Goal: Task Accomplishment & Management: Manage account settings

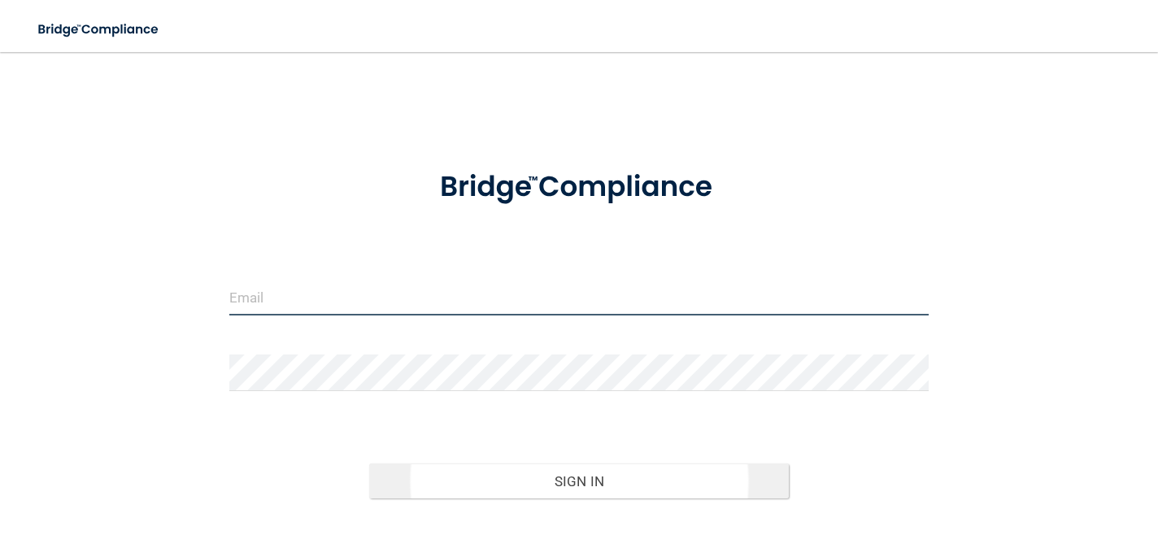
type input "[EMAIL_ADDRESS][DOMAIN_NAME]"
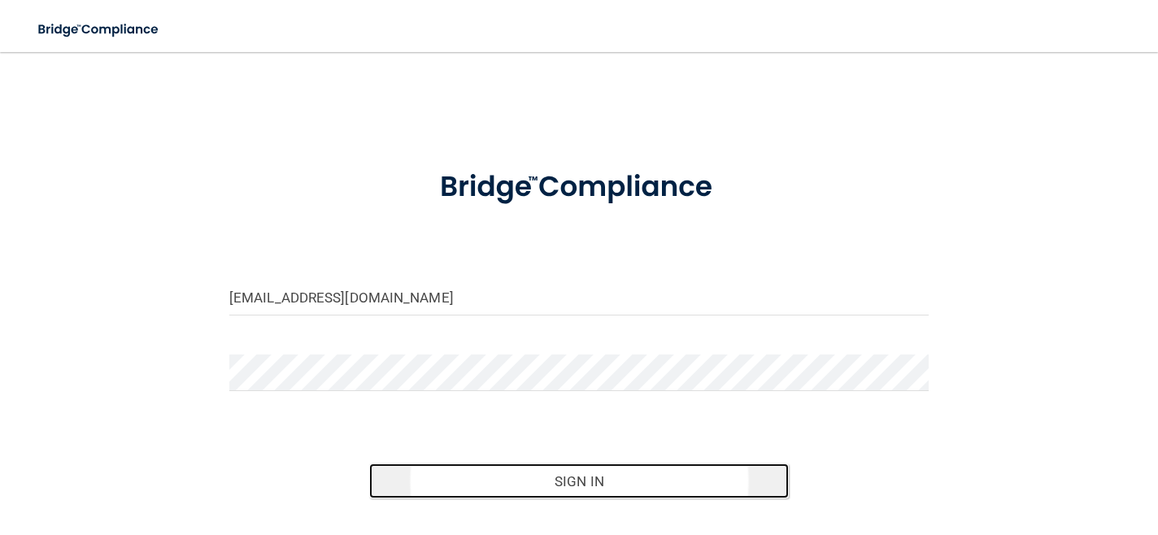
click at [573, 476] on button "Sign In" at bounding box center [579, 482] width 420 height 36
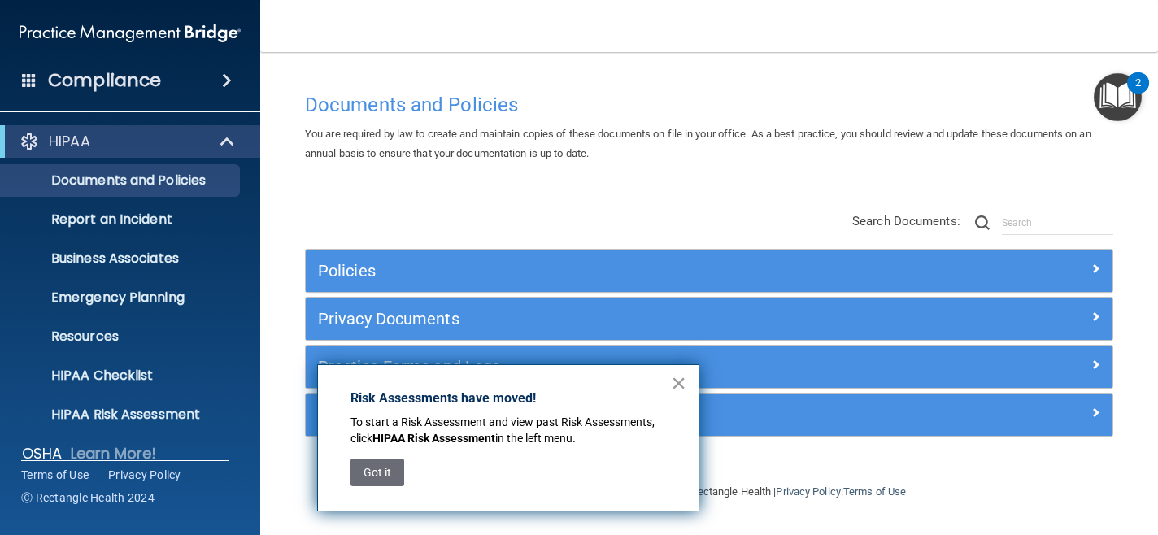
click at [685, 383] on button "×" at bounding box center [678, 383] width 15 height 26
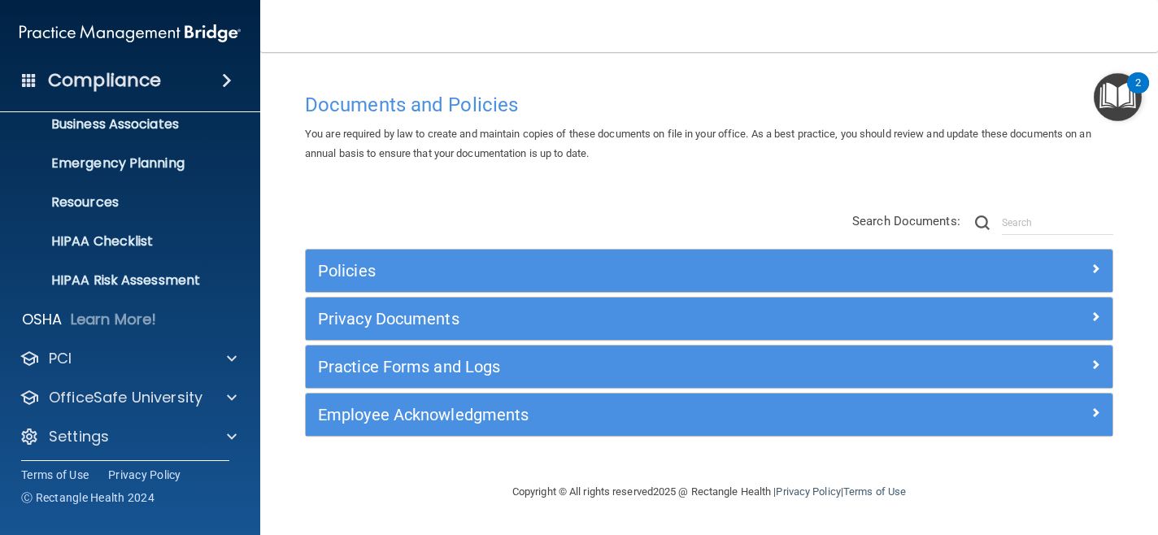
scroll to position [139, 0]
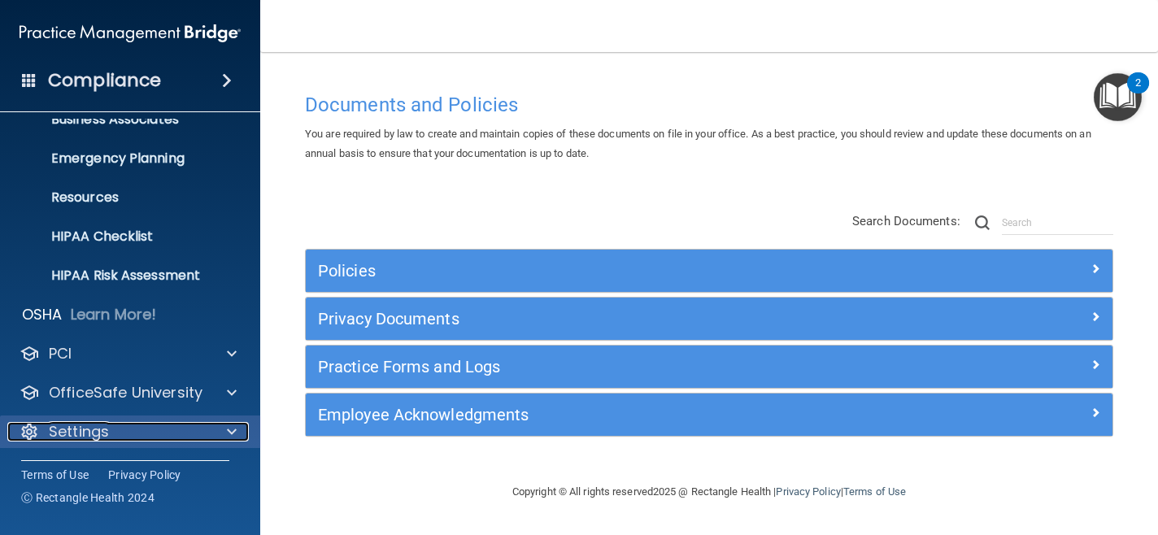
click at [80, 437] on p "Settings" at bounding box center [79, 432] width 60 height 20
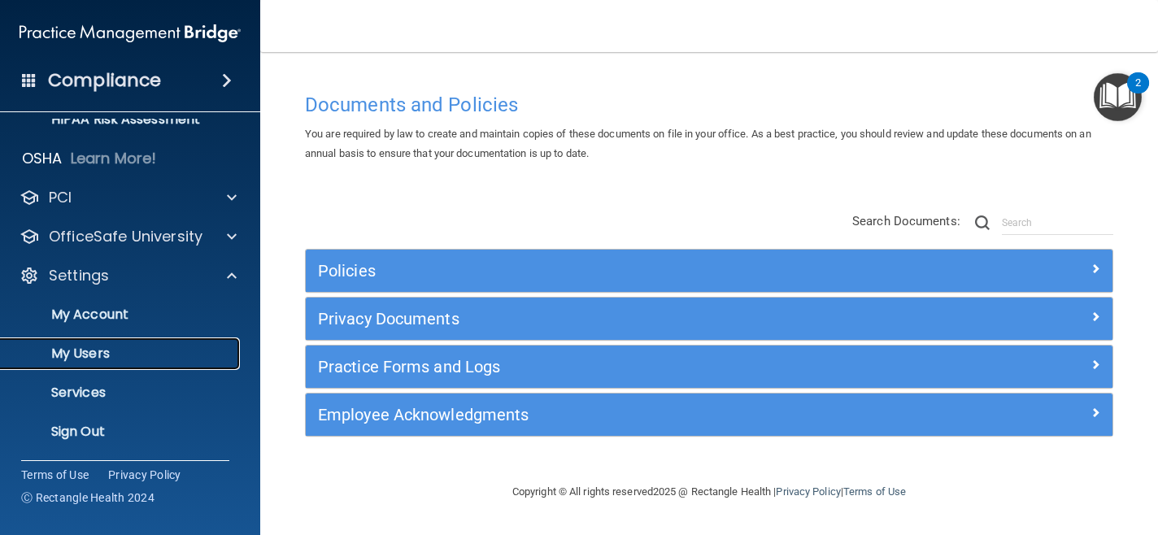
click at [126, 356] on p "My Users" at bounding box center [122, 354] width 222 height 16
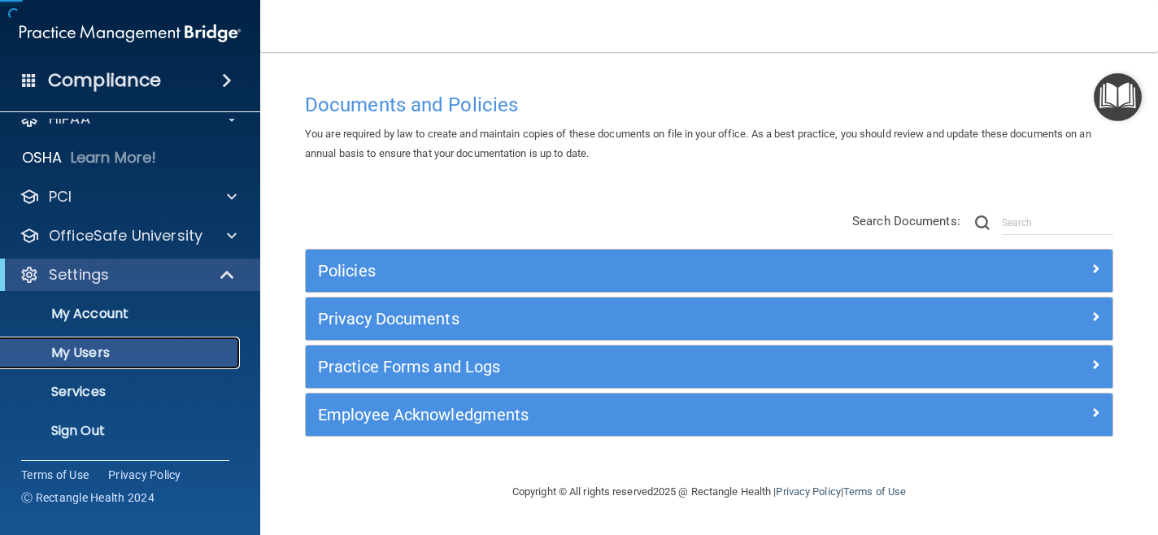
scroll to position [23, 0]
select select "20"
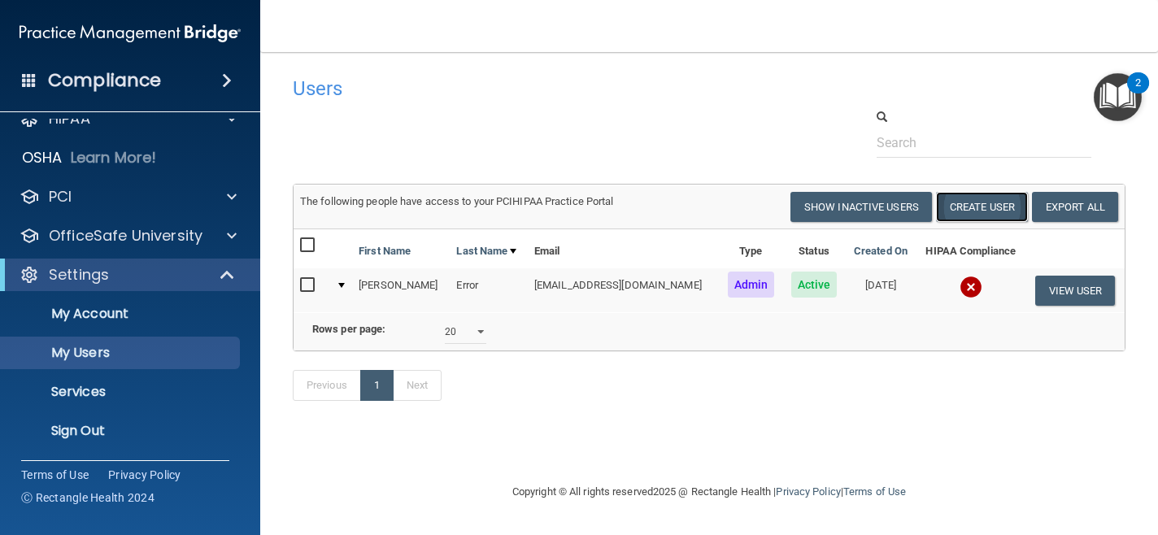
click at [982, 215] on button "Create User" at bounding box center [982, 207] width 92 height 30
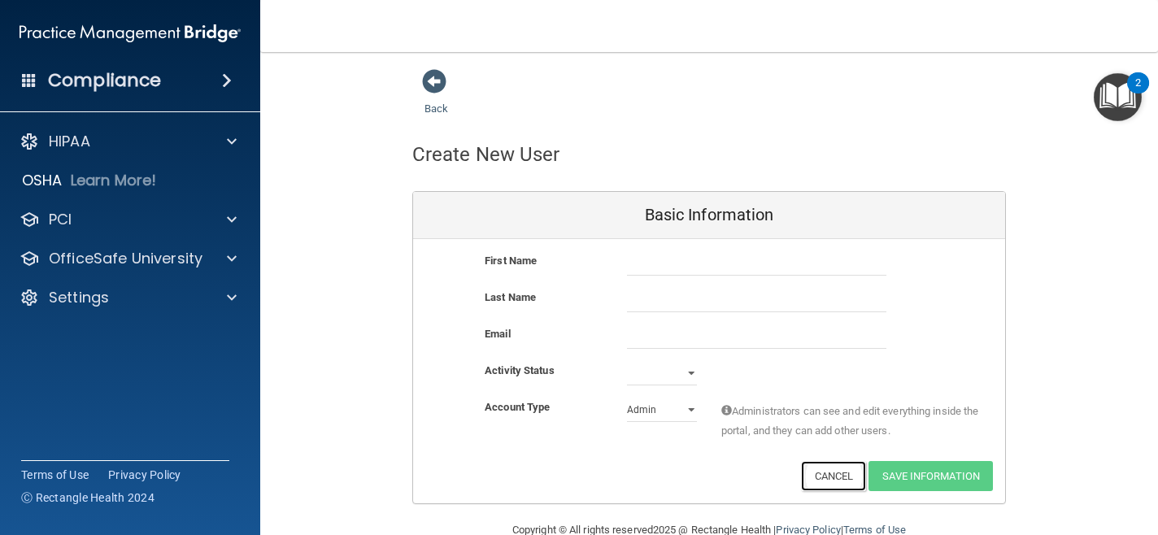
click at [844, 477] on button "Cancel" at bounding box center [834, 476] width 66 height 30
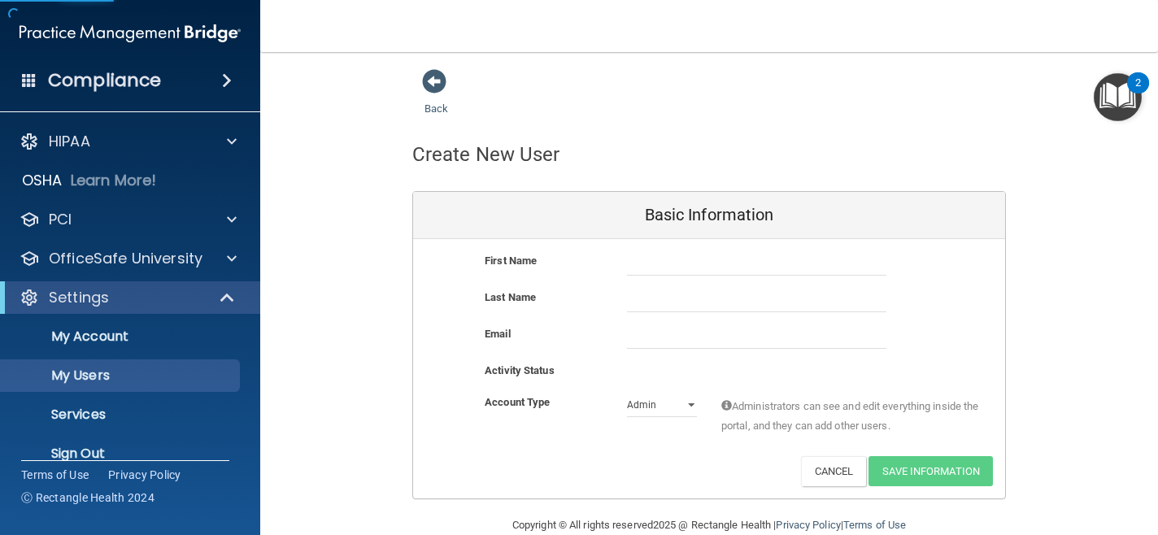
select select "20"
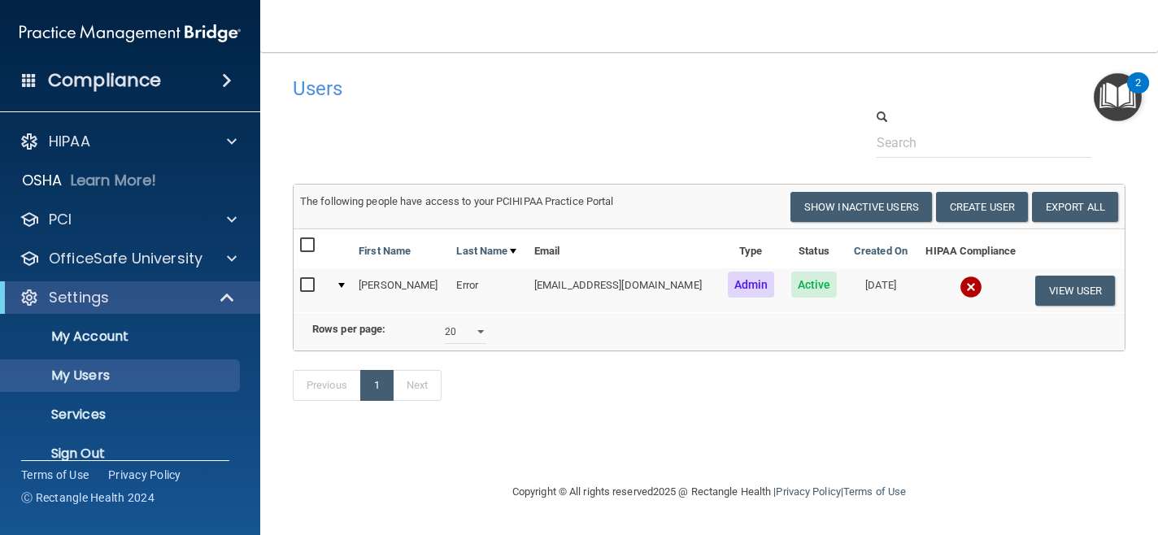
click at [960, 293] on img at bounding box center [971, 287] width 23 height 23
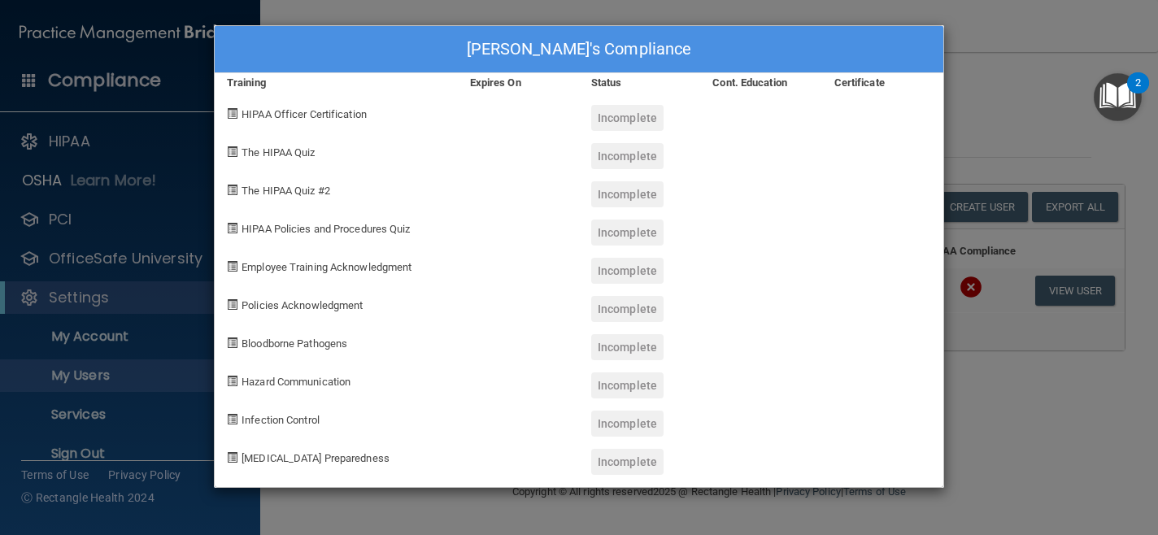
click at [1011, 422] on div "Jared Error's Compliance Training Expires On Status Cont. Education Certificate…" at bounding box center [579, 267] width 1158 height 535
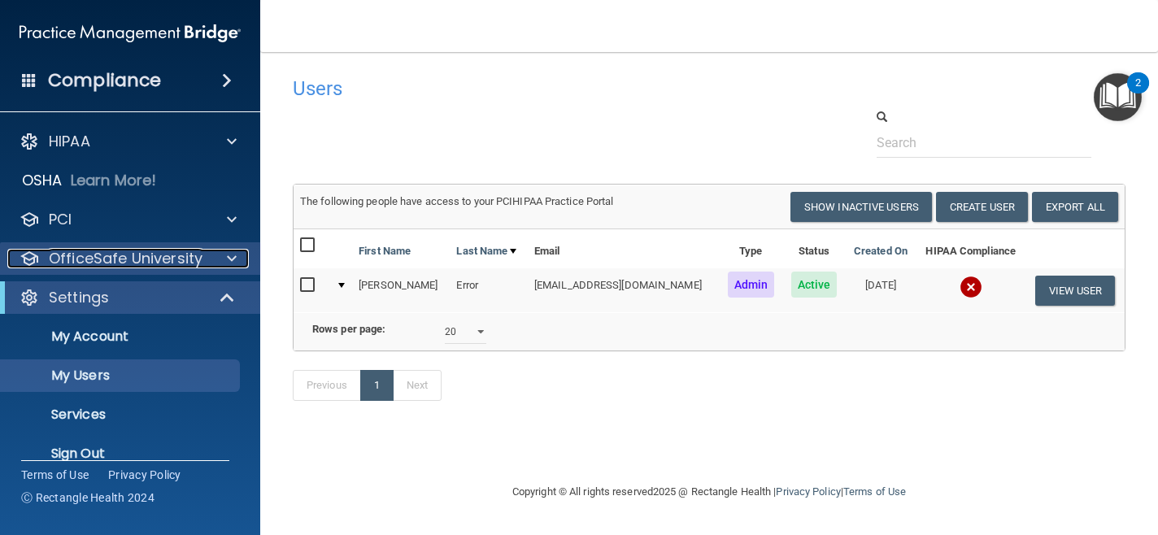
click at [81, 262] on p "OfficeSafe University" at bounding box center [126, 259] width 154 height 20
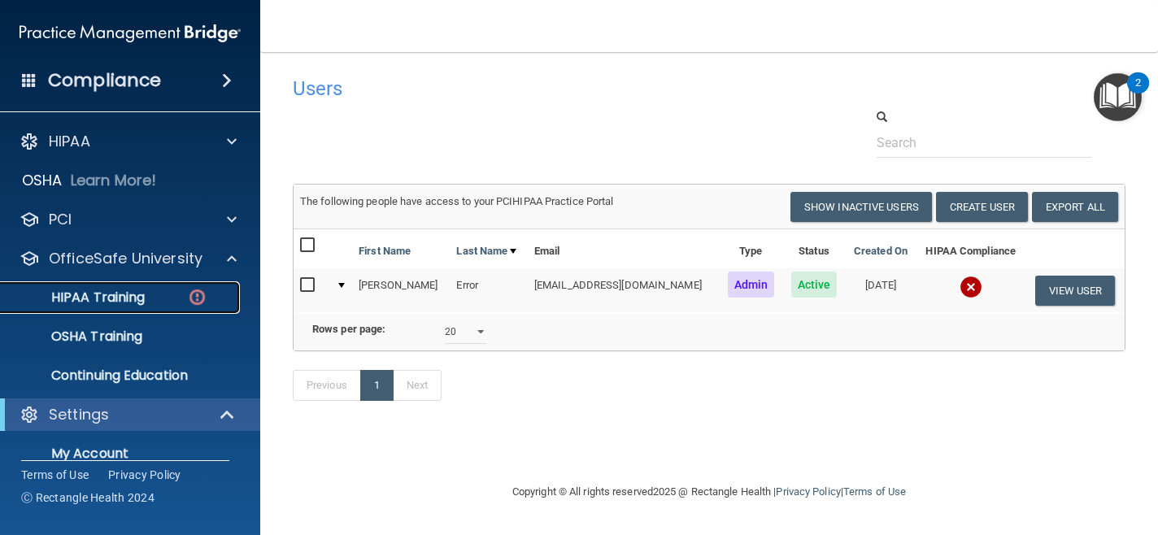
click at [92, 302] on p "HIPAA Training" at bounding box center [78, 298] width 134 height 16
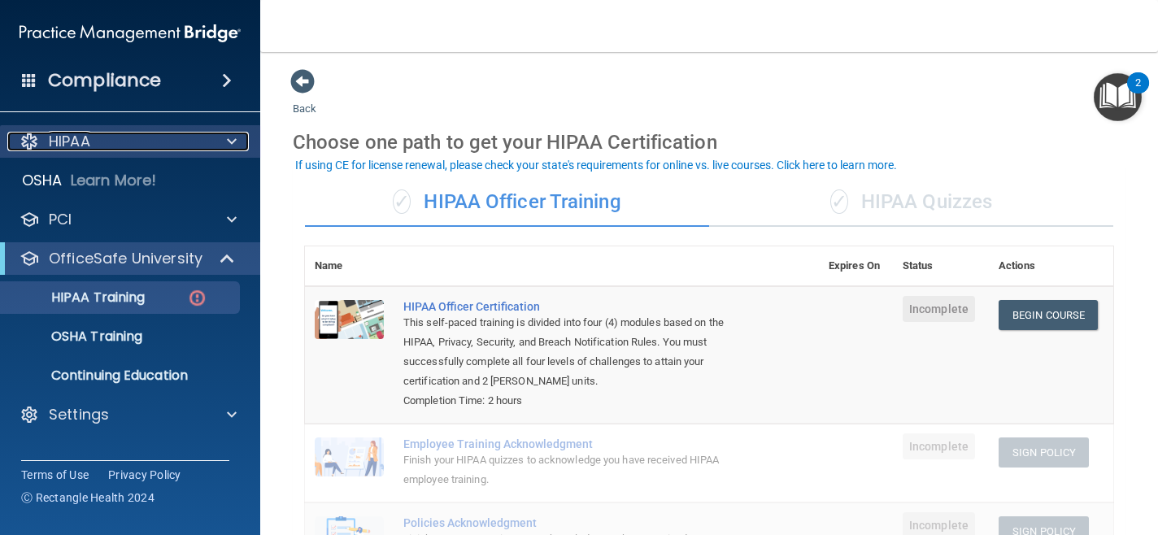
click at [127, 136] on div "HIPAA" at bounding box center [108, 142] width 202 height 20
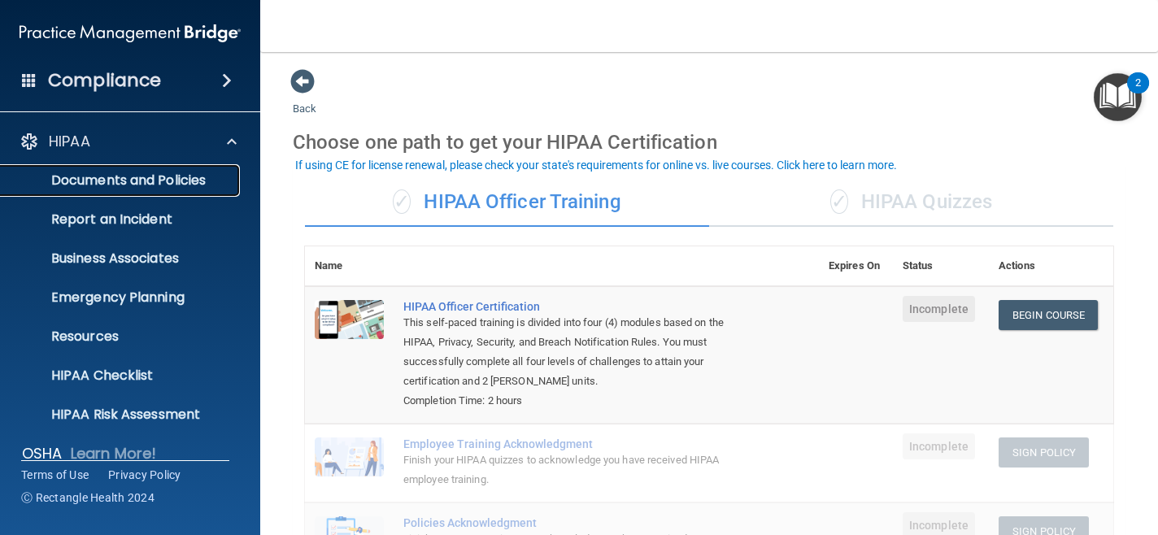
click at [130, 189] on p "Documents and Policies" at bounding box center [122, 180] width 222 height 16
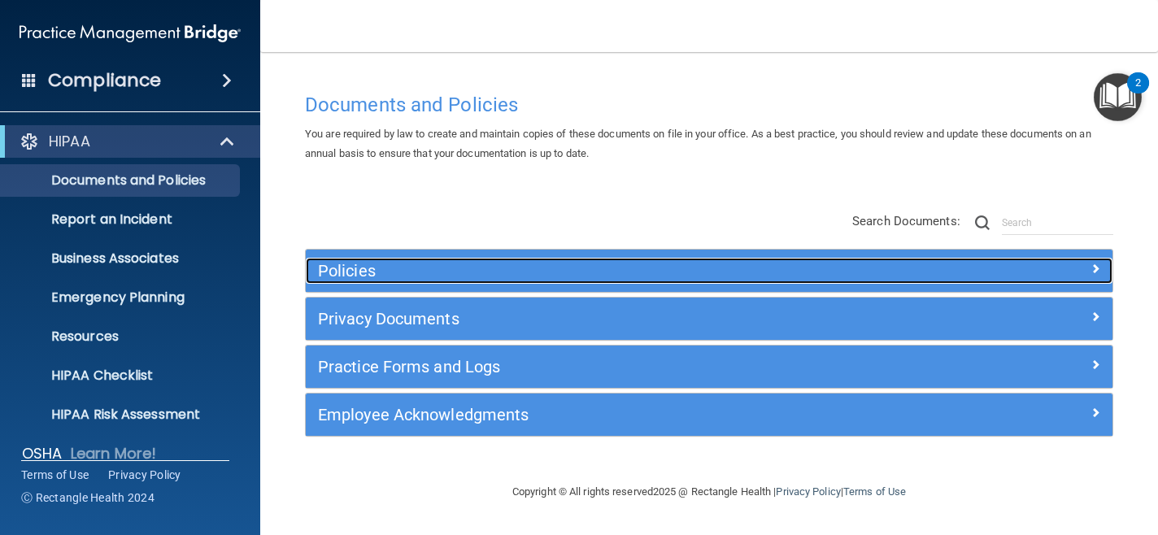
click at [397, 275] on h5 "Policies" at bounding box center [608, 271] width 581 height 18
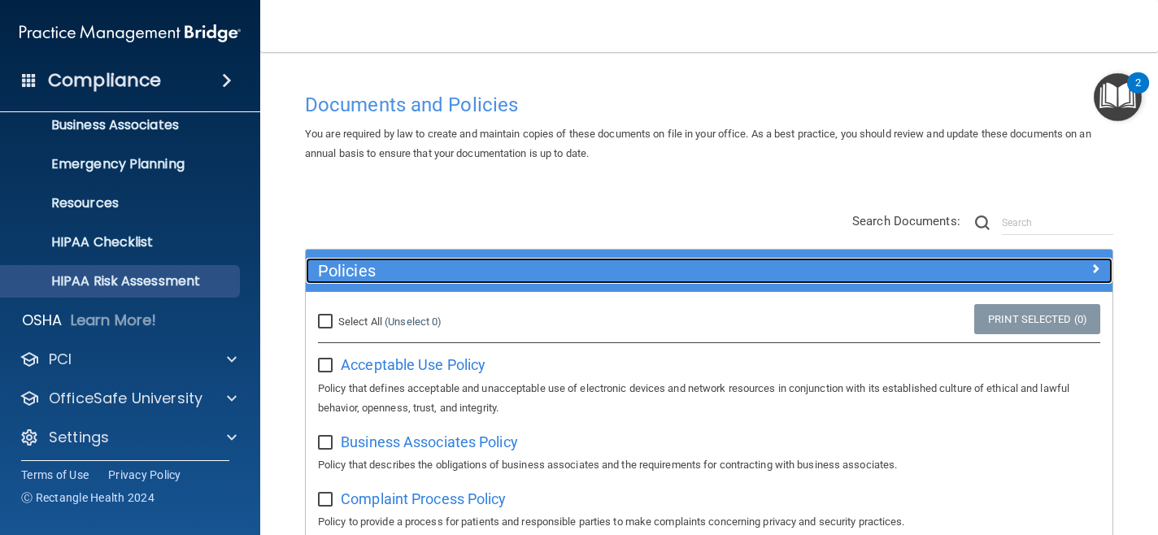
scroll to position [139, 0]
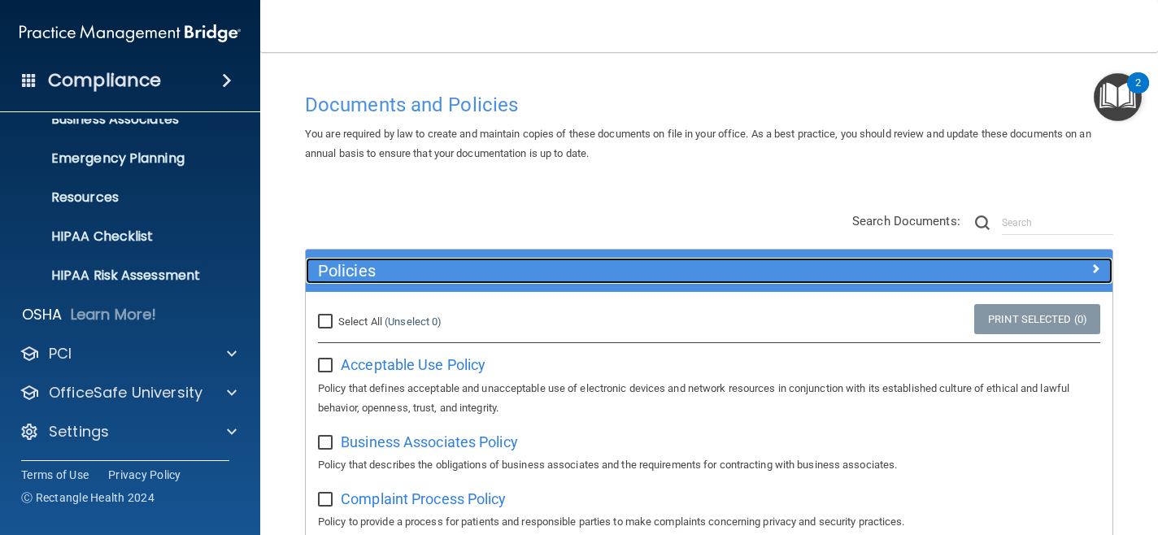
click at [446, 279] on h5 "Policies" at bounding box center [608, 271] width 581 height 18
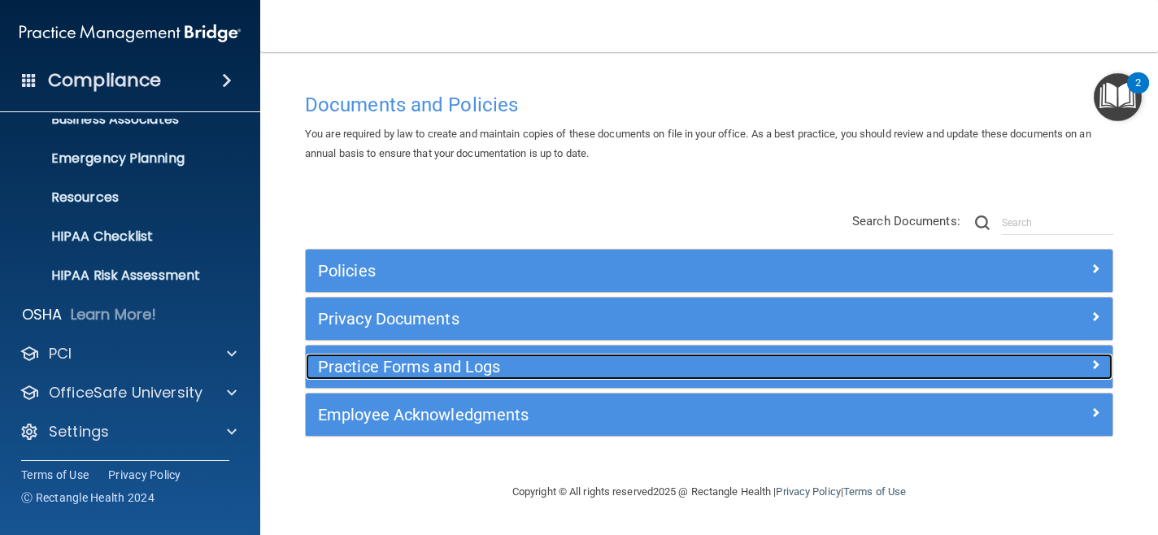
click at [396, 378] on div "Practice Forms and Logs" at bounding box center [608, 367] width 605 height 26
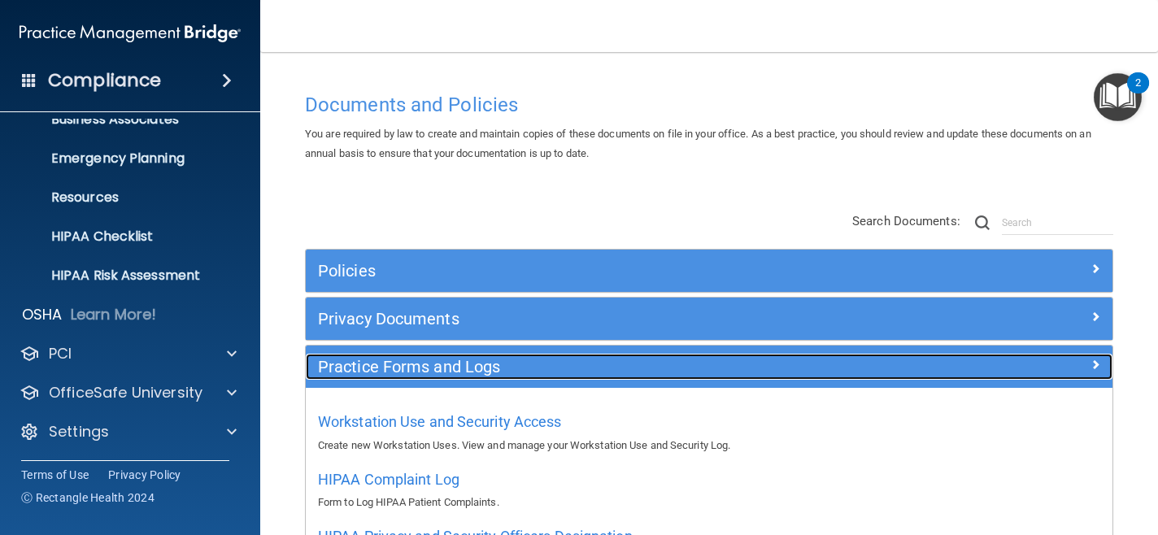
scroll to position [190, 0]
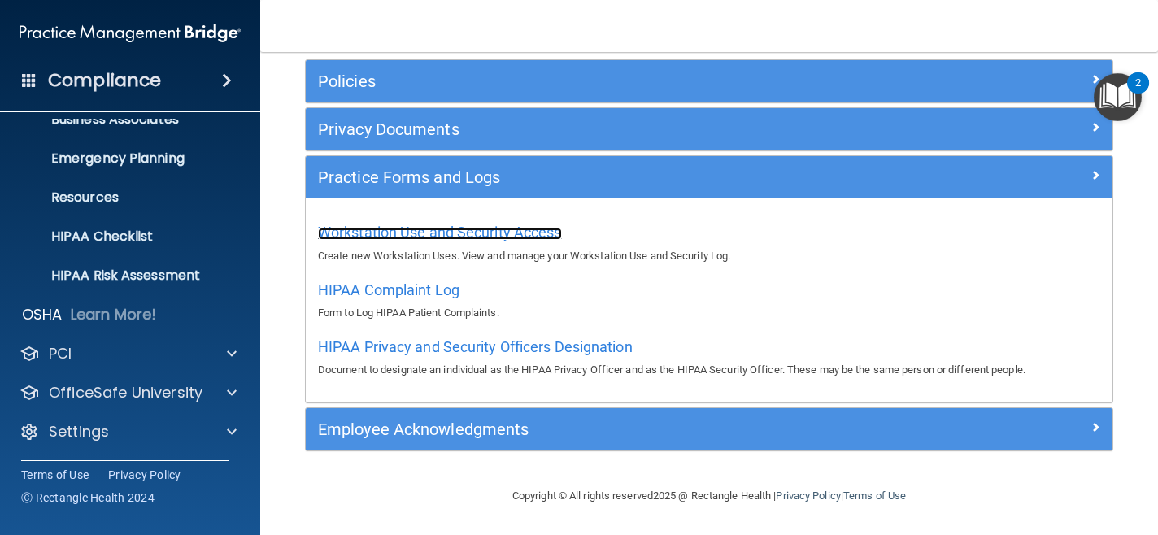
click at [527, 239] on span "Workstation Use and Security Access" at bounding box center [440, 232] width 244 height 17
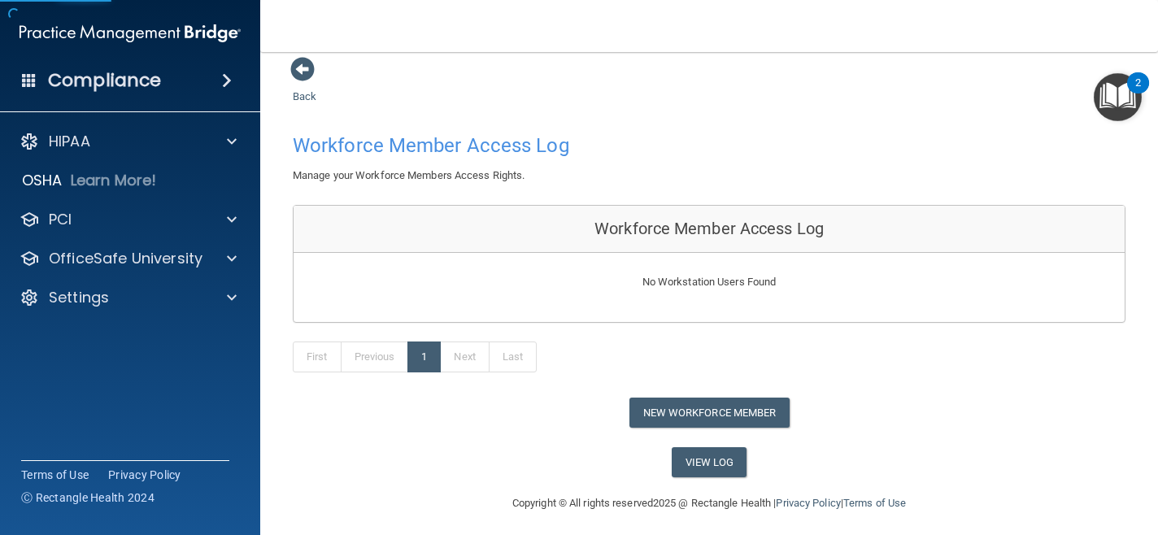
scroll to position [19, 0]
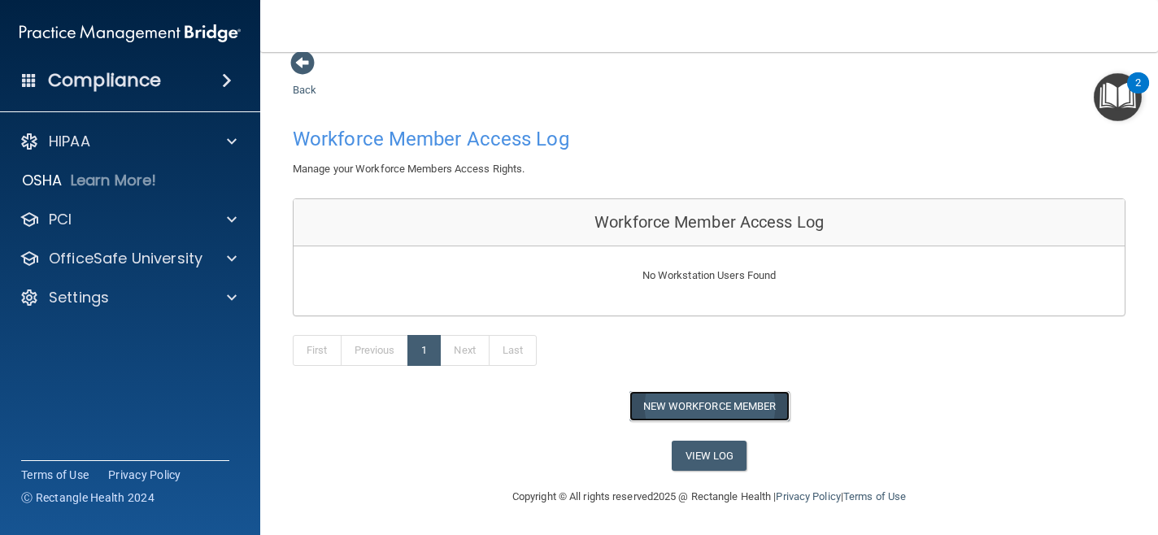
click at [681, 406] on button "New Workforce Member" at bounding box center [710, 406] width 160 height 30
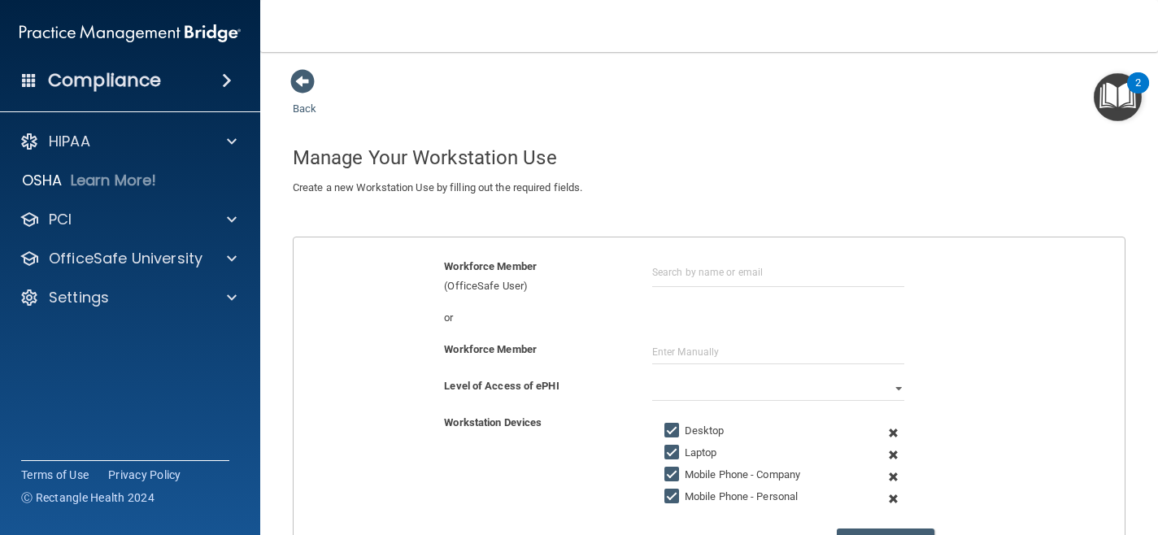
scroll to position [325, 0]
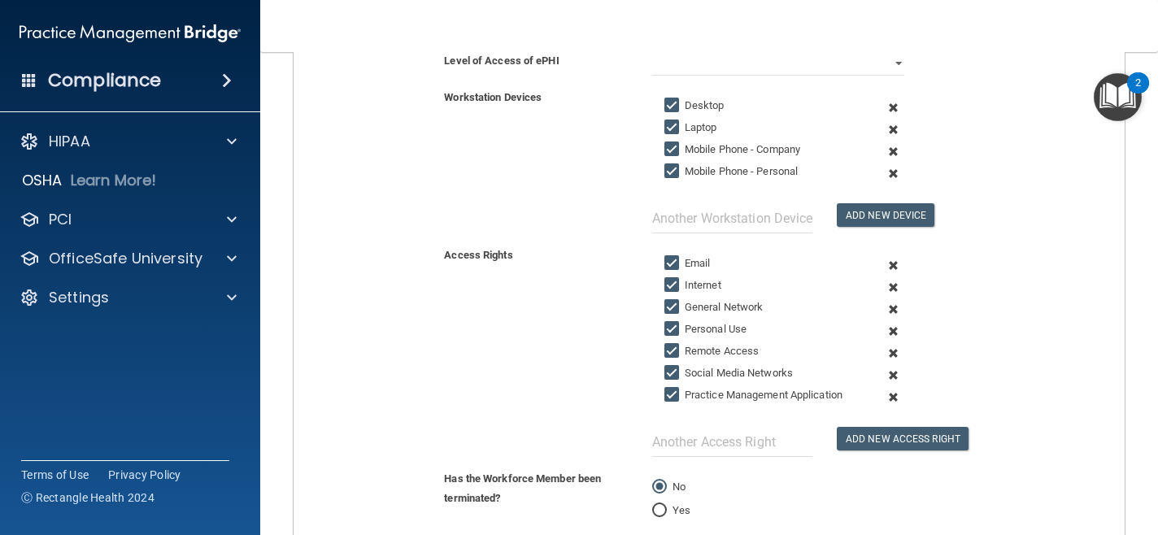
click at [735, 76] on div "Level of Access of ePHI Full Limited None" at bounding box center [709, 69] width 856 height 37
click at [731, 65] on select "Full Limited None" at bounding box center [778, 63] width 253 height 24
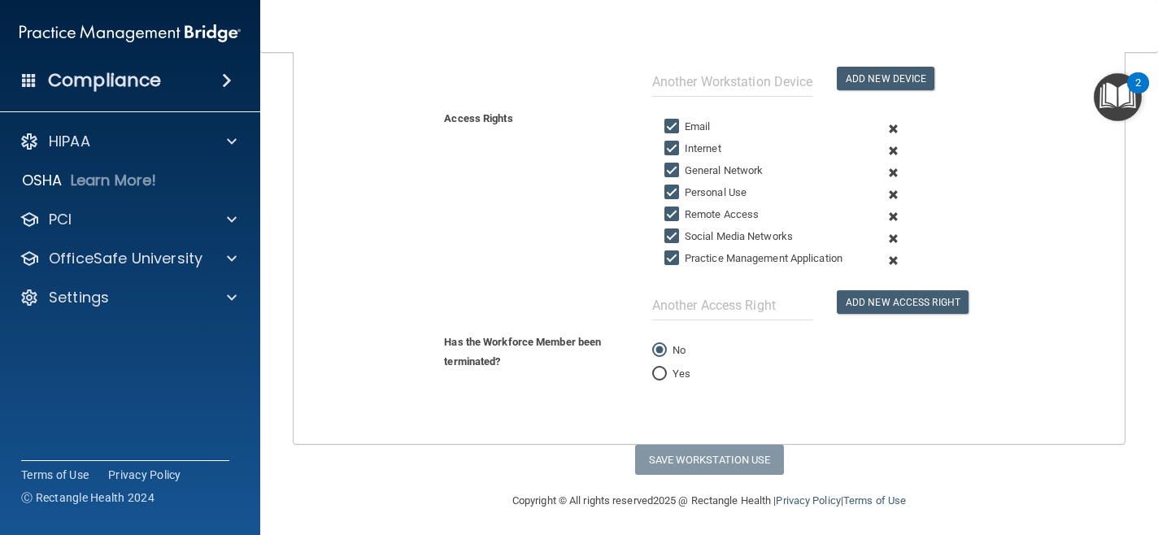
scroll to position [467, 0]
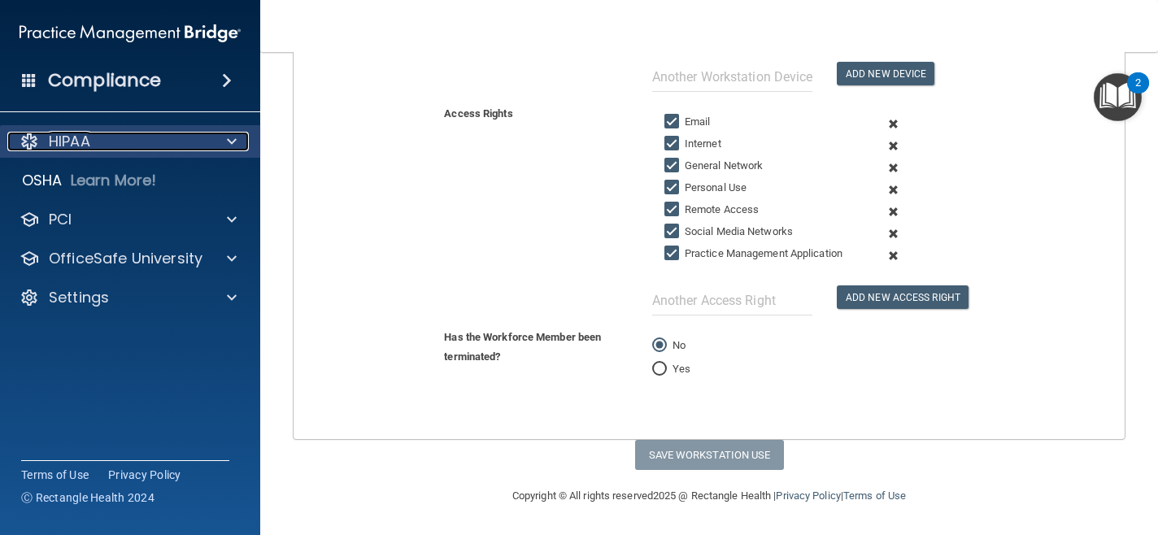
click at [207, 140] on div "HIPAA" at bounding box center [108, 142] width 202 height 20
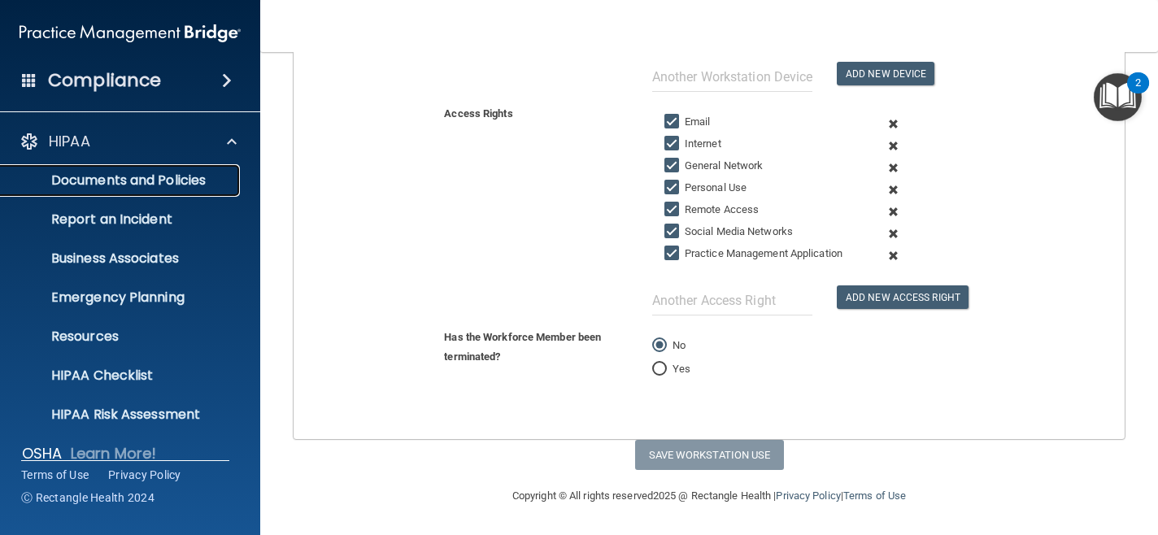
click at [146, 174] on p "Documents and Policies" at bounding box center [122, 180] width 222 height 16
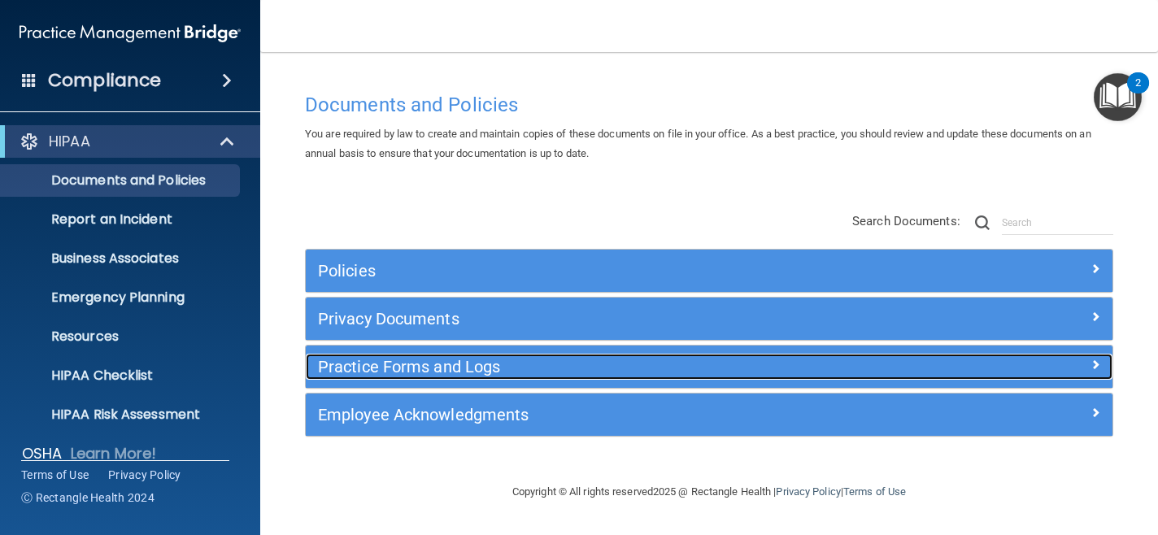
click at [439, 379] on div "Practice Forms and Logs" at bounding box center [608, 367] width 605 height 26
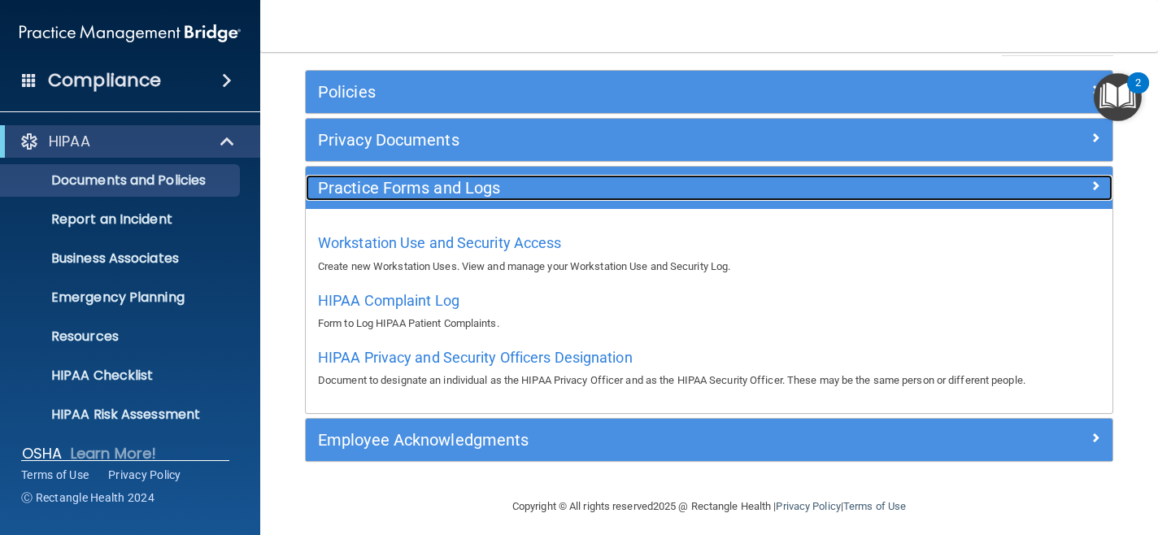
scroll to position [188, 0]
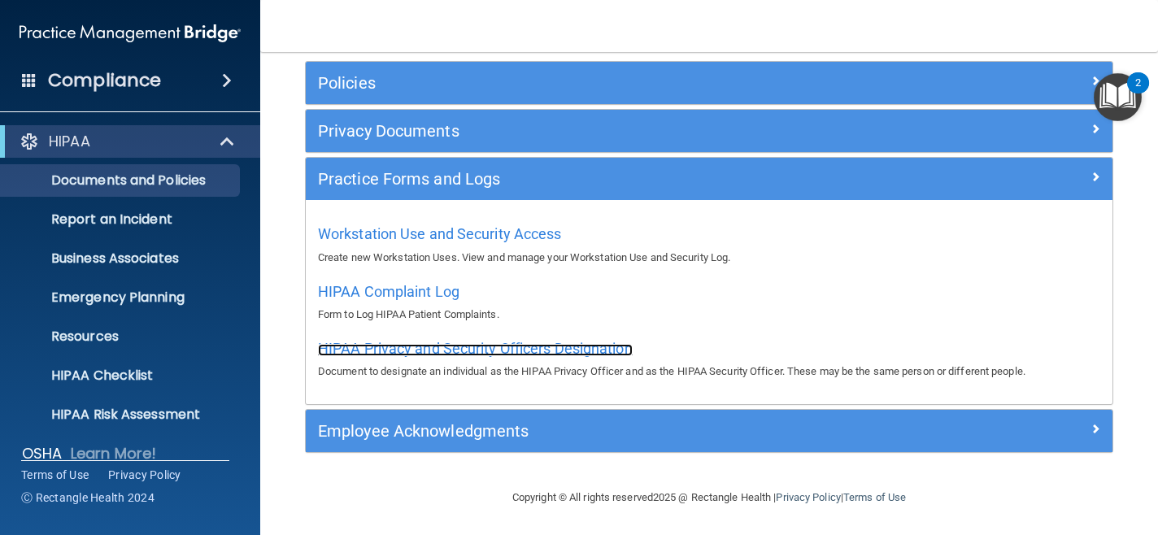
click at [384, 351] on span "HIPAA Privacy and Security Officers Designation" at bounding box center [475, 348] width 315 height 17
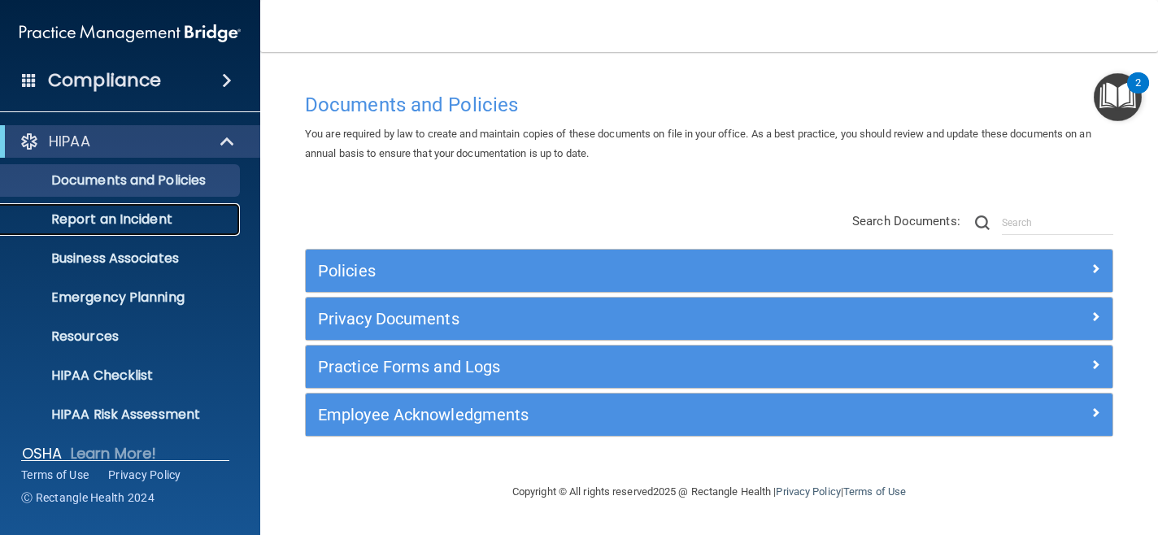
click at [109, 221] on p "Report an Incident" at bounding box center [122, 220] width 222 height 16
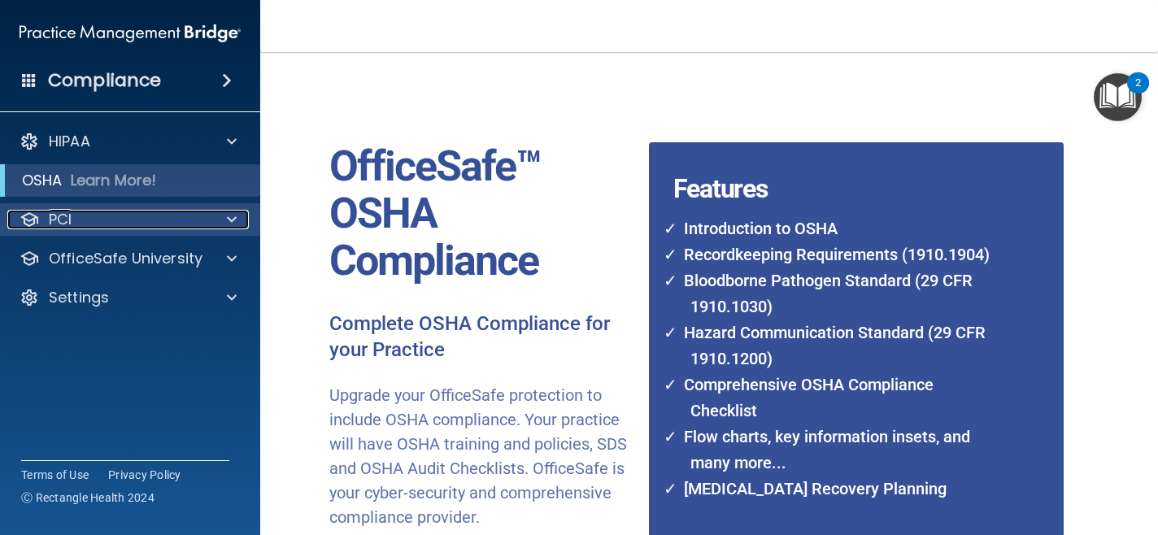
click at [239, 217] on div at bounding box center [229, 220] width 41 height 20
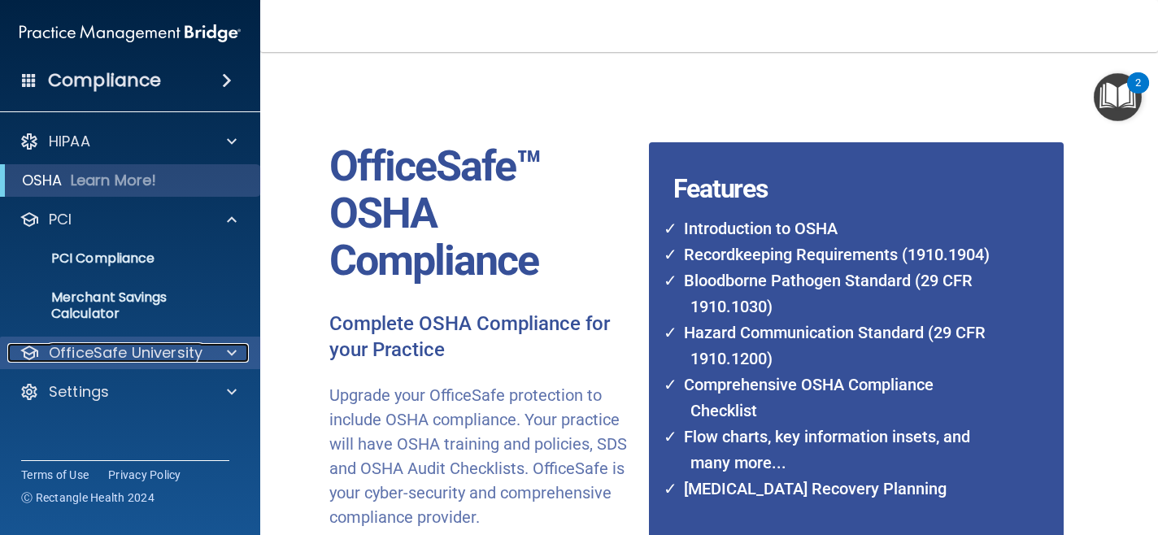
click at [237, 349] on div at bounding box center [229, 353] width 41 height 20
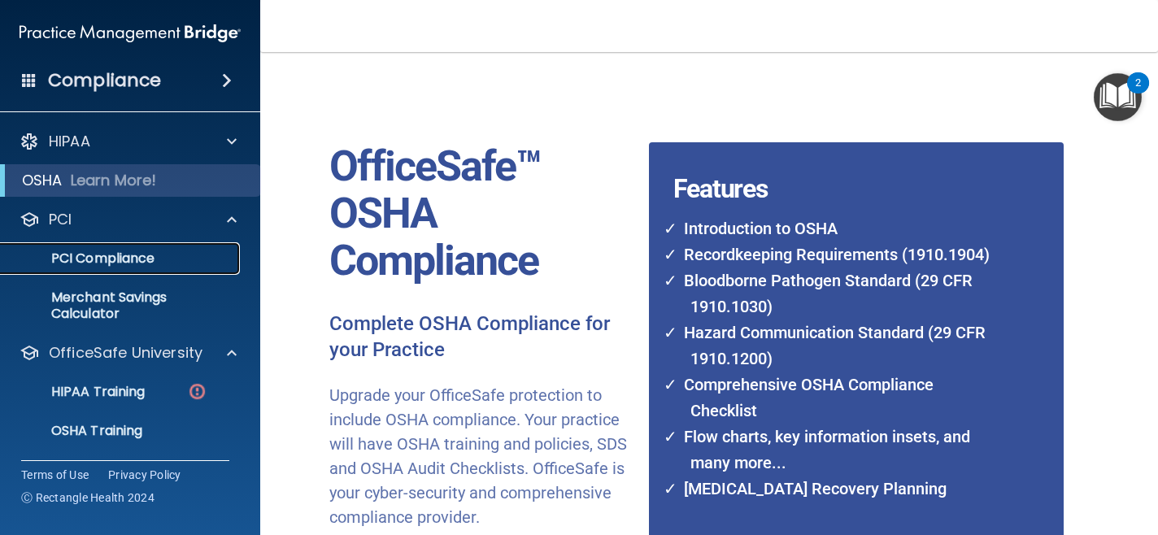
click at [176, 265] on p "PCI Compliance" at bounding box center [122, 259] width 222 height 16
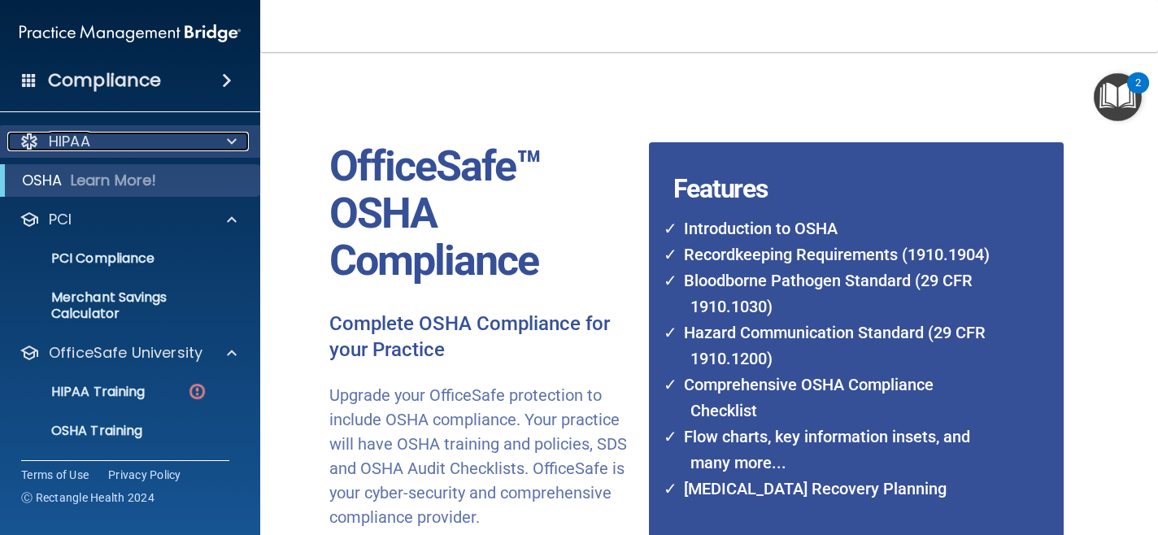
click at [196, 135] on div "HIPAA" at bounding box center [108, 142] width 202 height 20
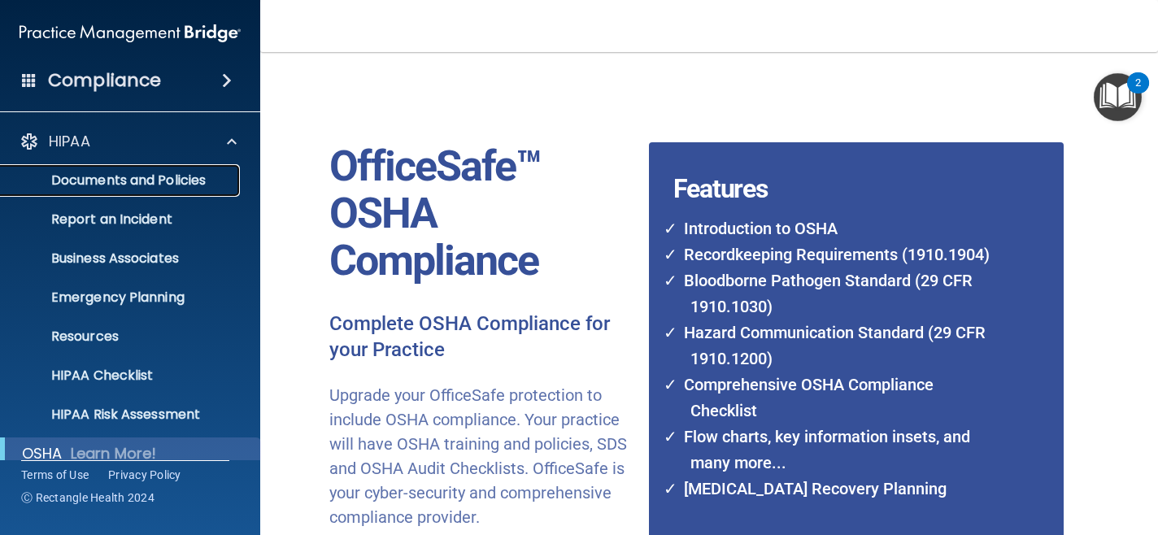
click at [163, 190] on link "Documents and Policies" at bounding box center [112, 180] width 256 height 33
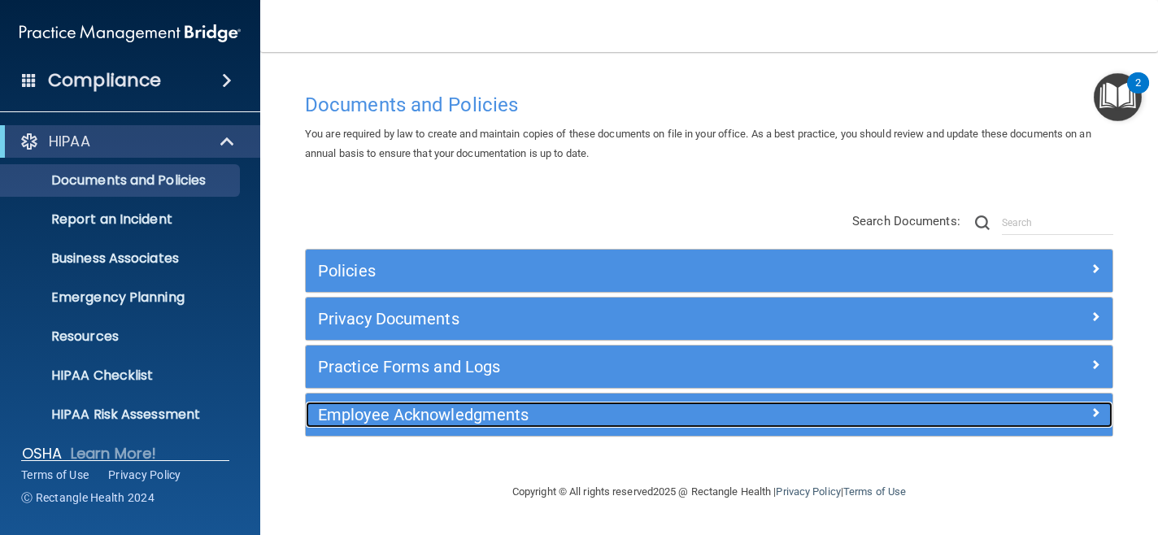
click at [473, 420] on h5 "Employee Acknowledgments" at bounding box center [608, 415] width 581 height 18
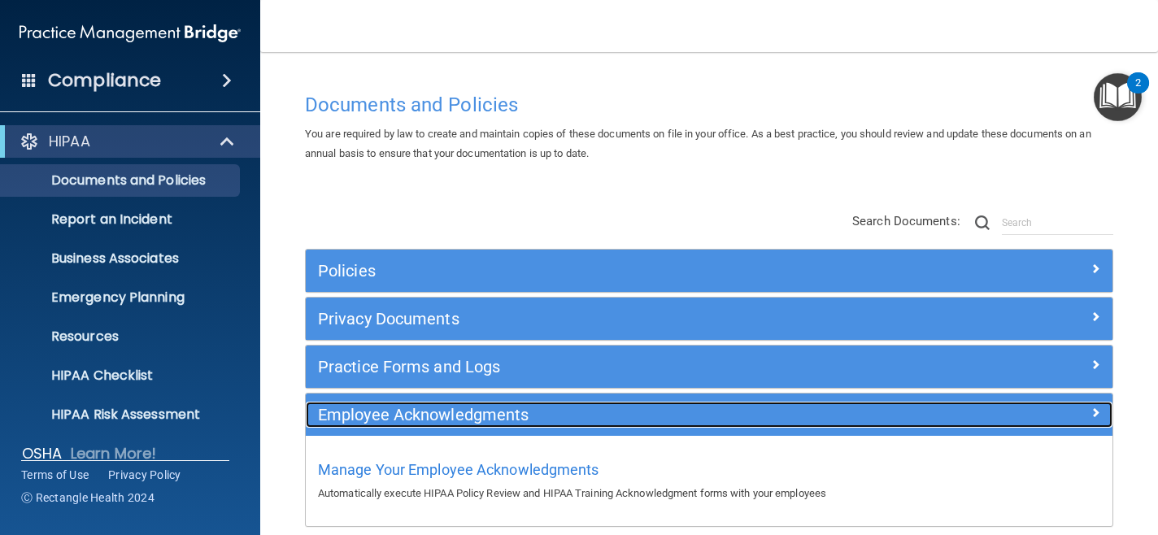
scroll to position [76, 0]
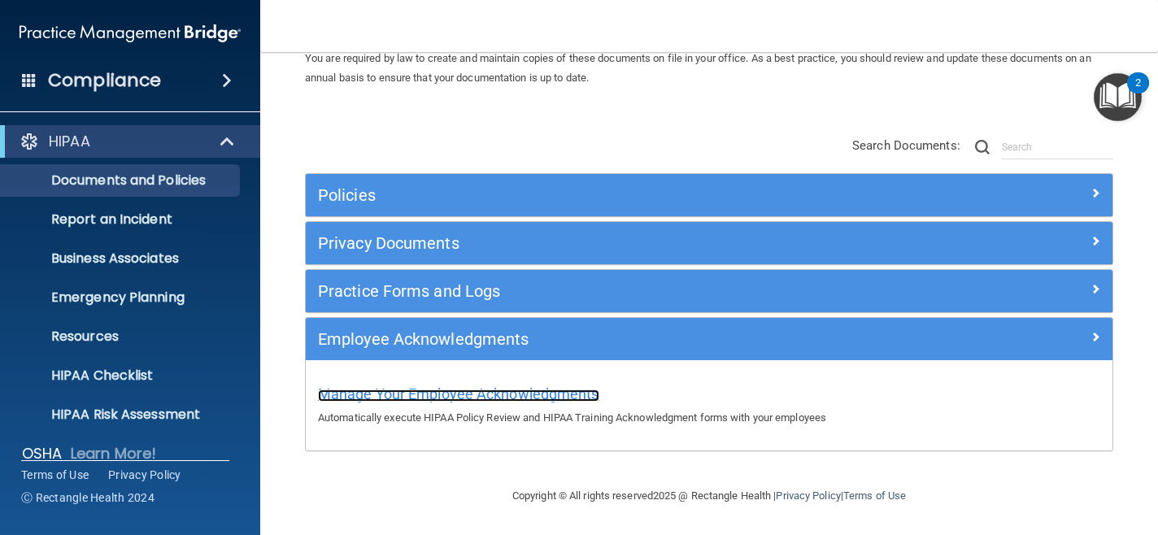
click at [473, 399] on span "Manage Your Employee Acknowledgments" at bounding box center [458, 394] width 281 height 17
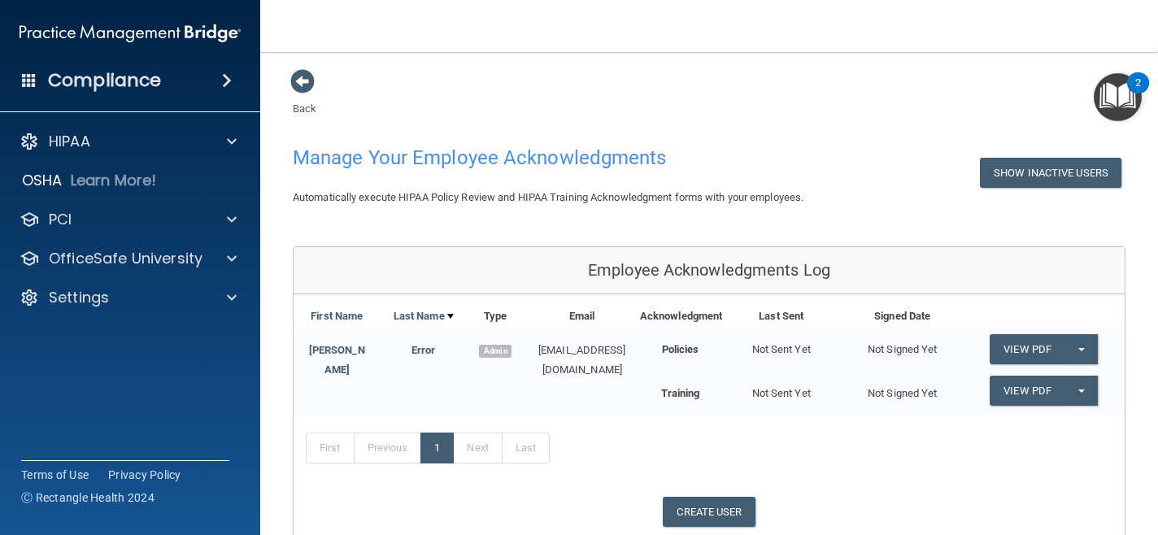
scroll to position [107, 0]
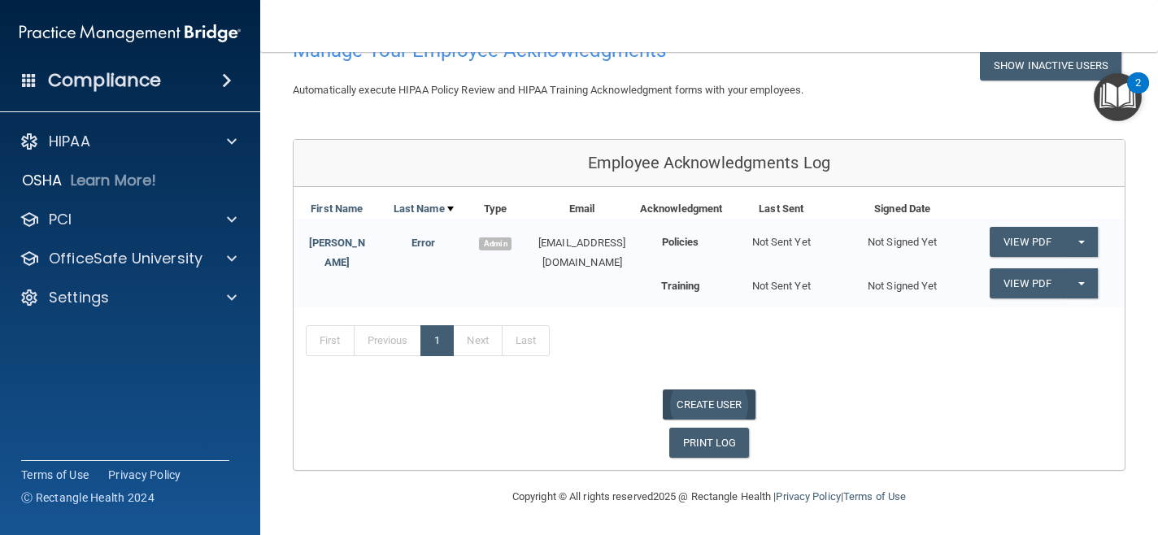
click at [700, 407] on link "CREATE USER" at bounding box center [709, 405] width 92 height 30
select select "practice_admin"
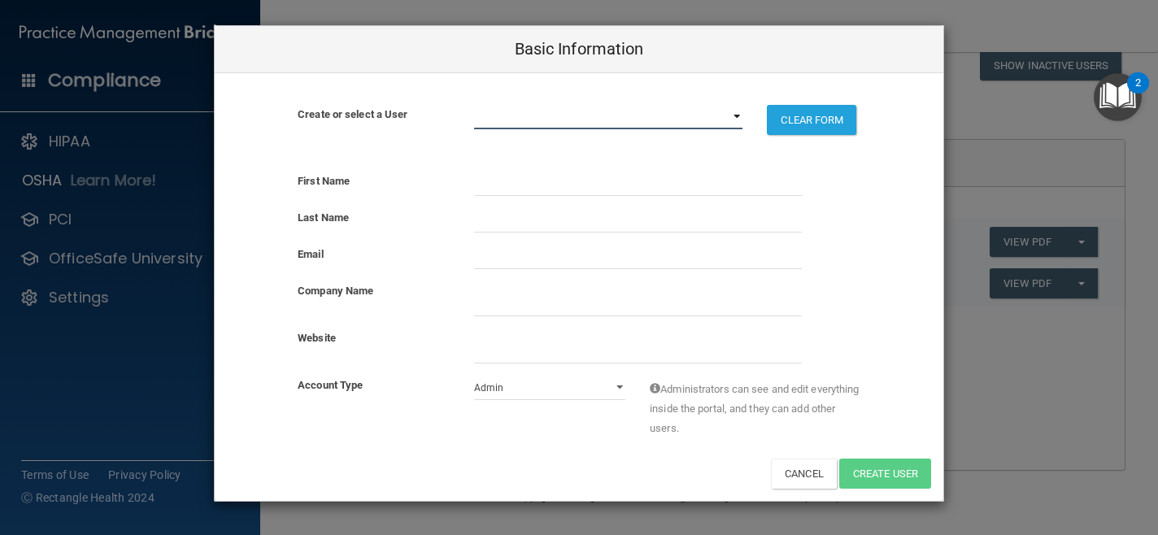
click at [735, 116] on select "[EMAIL_ADDRESS][DOMAIN_NAME]" at bounding box center [608, 117] width 269 height 24
click at [474, 105] on select "[EMAIL_ADDRESS][DOMAIN_NAME]" at bounding box center [608, 117] width 269 height 24
click at [582, 186] on input "text" at bounding box center [638, 184] width 328 height 24
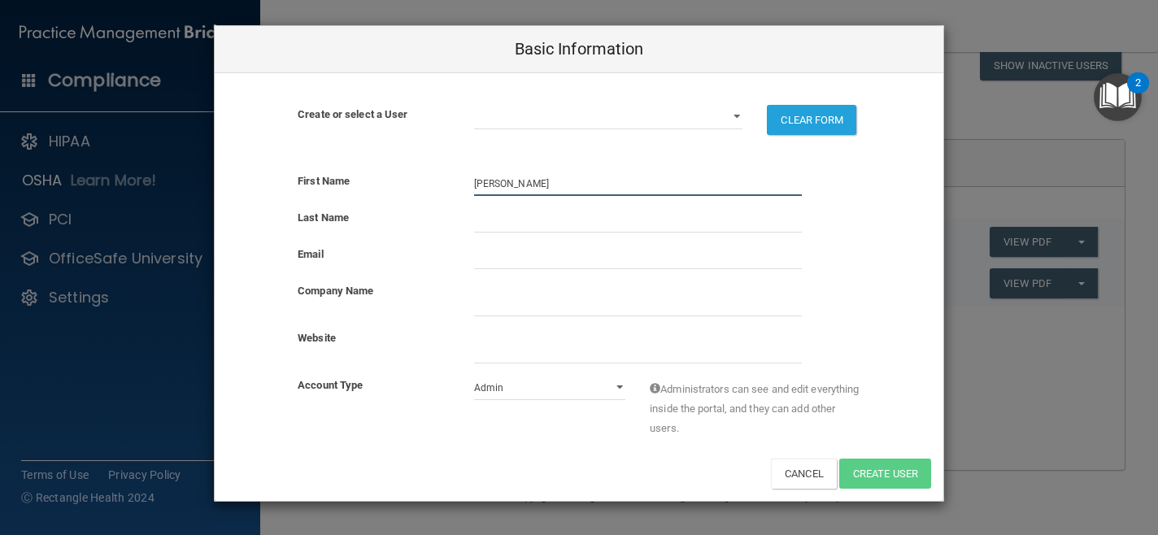
type input "[PERSON_NAME]"
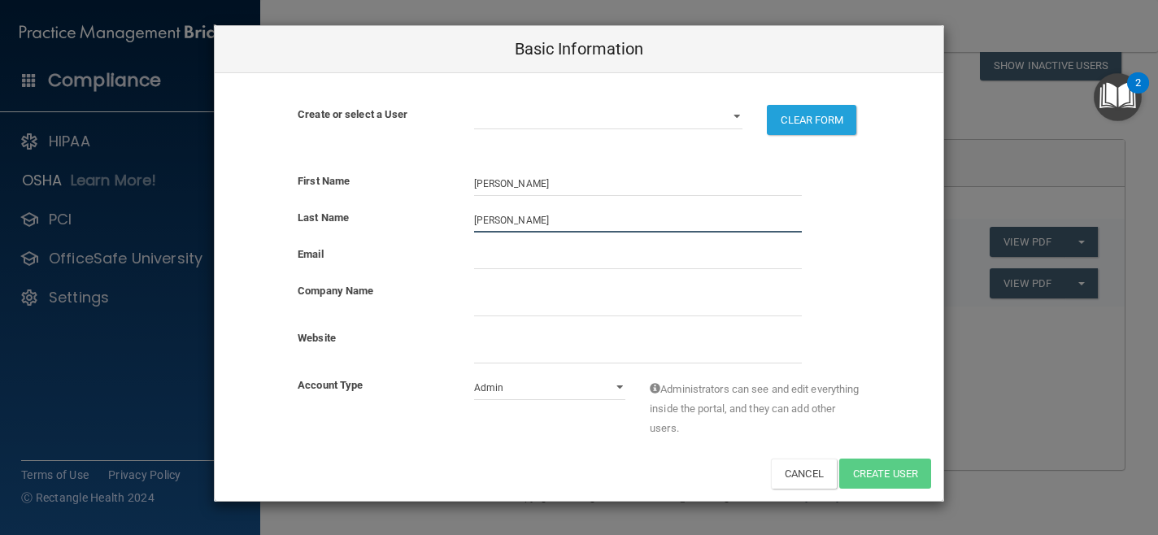
type input "[PERSON_NAME]"
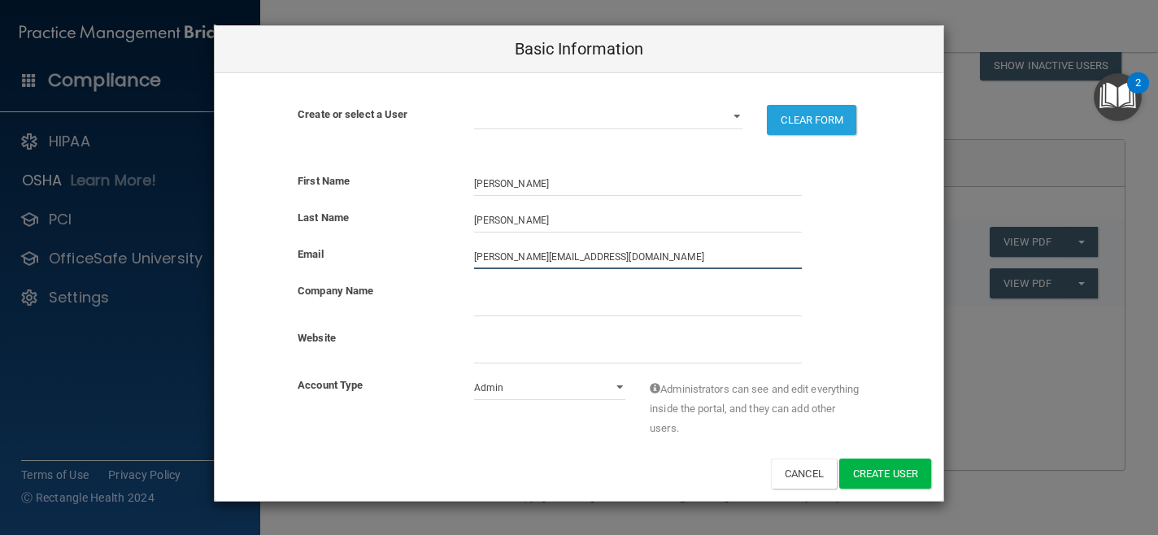
type input "[PERSON_NAME][EMAIL_ADDRESS][DOMAIN_NAME]"
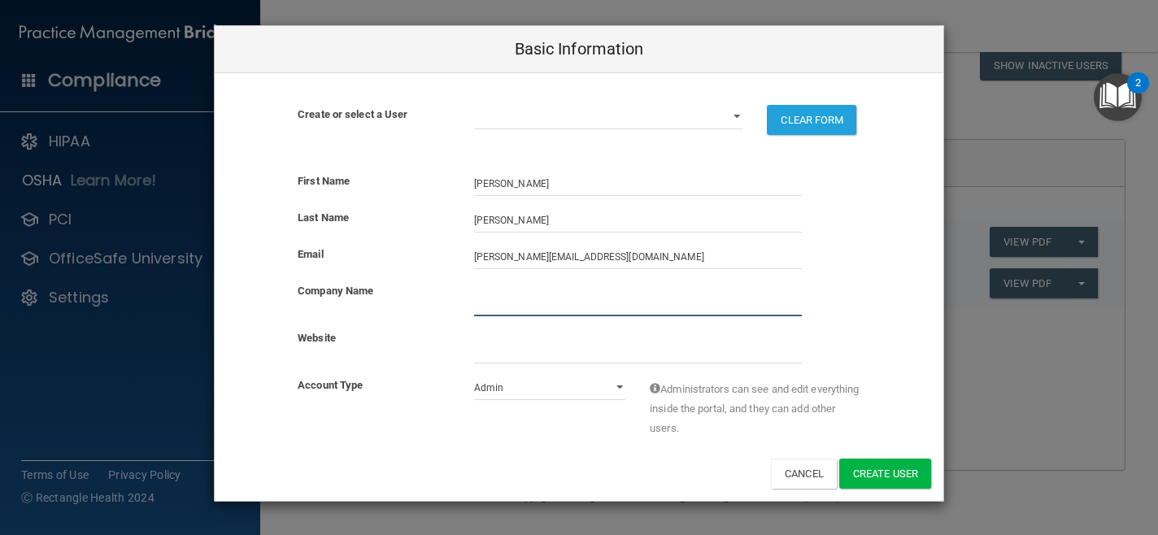
click at [570, 288] on div at bounding box center [638, 298] width 352 height 35
type input "Rock Orthodontics"
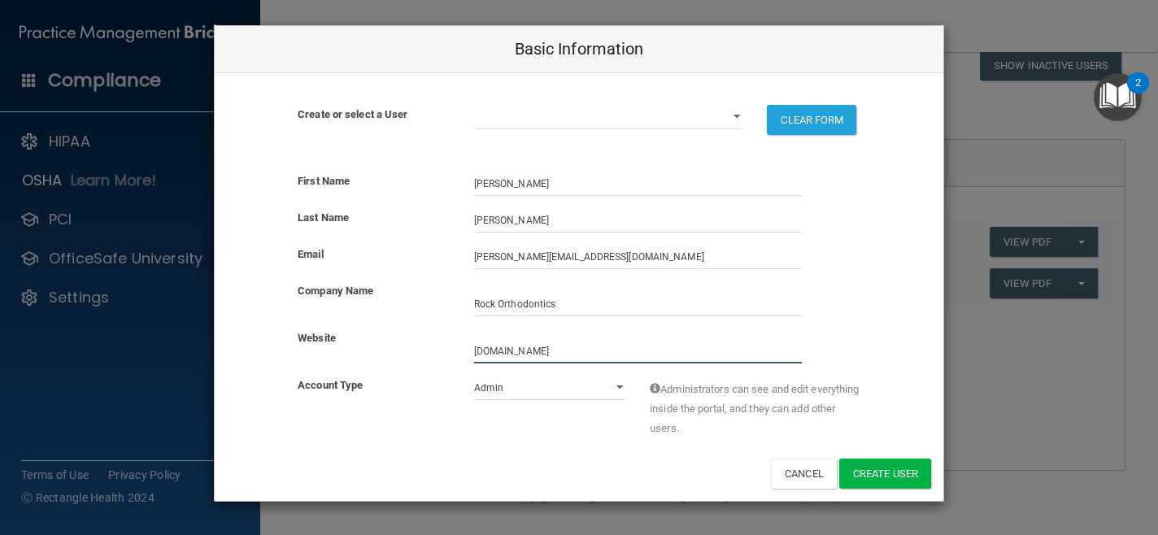
type input "www.rock-ortho.com"
click at [617, 388] on select "Admin Member" at bounding box center [550, 388] width 152 height 24
select select "practice_member"
click at [474, 376] on select "Admin Member" at bounding box center [550, 388] width 152 height 24
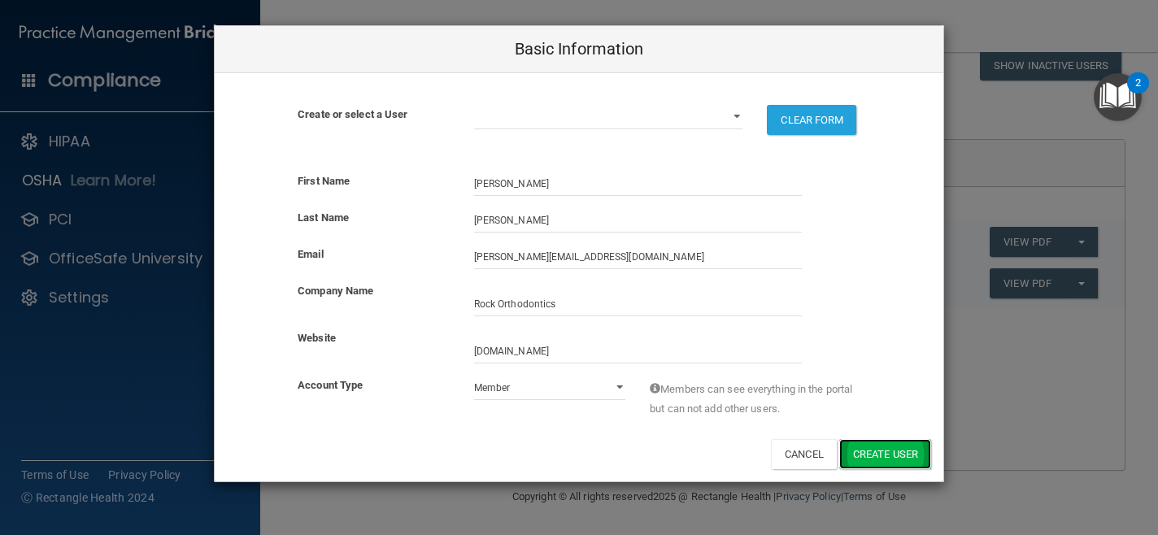
click at [895, 449] on button "Create User" at bounding box center [886, 454] width 92 height 30
click at [738, 120] on select "[EMAIL_ADDRESS][DOMAIN_NAME]" at bounding box center [608, 117] width 269 height 24
click at [691, 123] on select "[EMAIL_ADDRESS][DOMAIN_NAME]" at bounding box center [608, 117] width 269 height 24
click at [474, 105] on select "[EMAIL_ADDRESS][DOMAIN_NAME]" at bounding box center [608, 117] width 269 height 24
click at [1048, 369] on div "Basic Information Create or select a User jarederror@gmail.com CLEAR FORM There…" at bounding box center [579, 267] width 1158 height 535
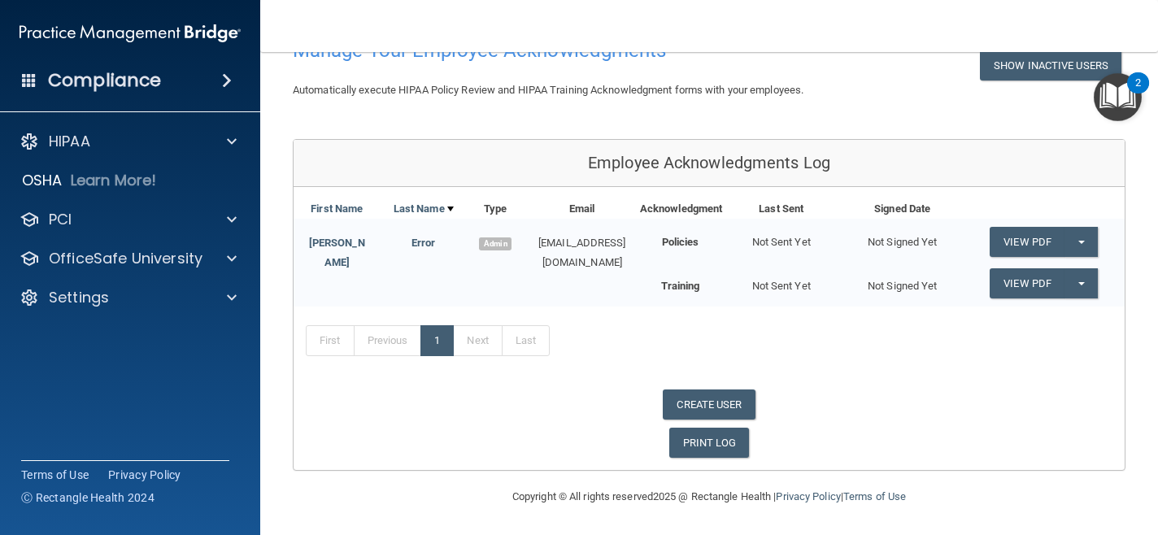
click at [1119, 105] on img "Open Resource Center, 2 new notifications" at bounding box center [1118, 97] width 48 height 48
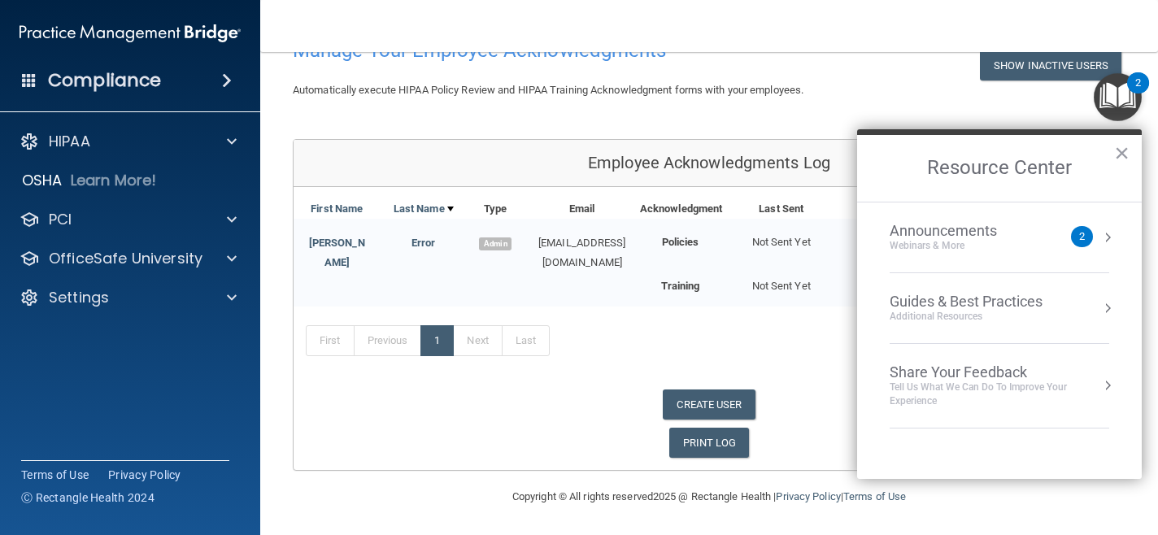
click at [1119, 105] on img "Open Resource Center, 2 new notifications" at bounding box center [1118, 97] width 48 height 48
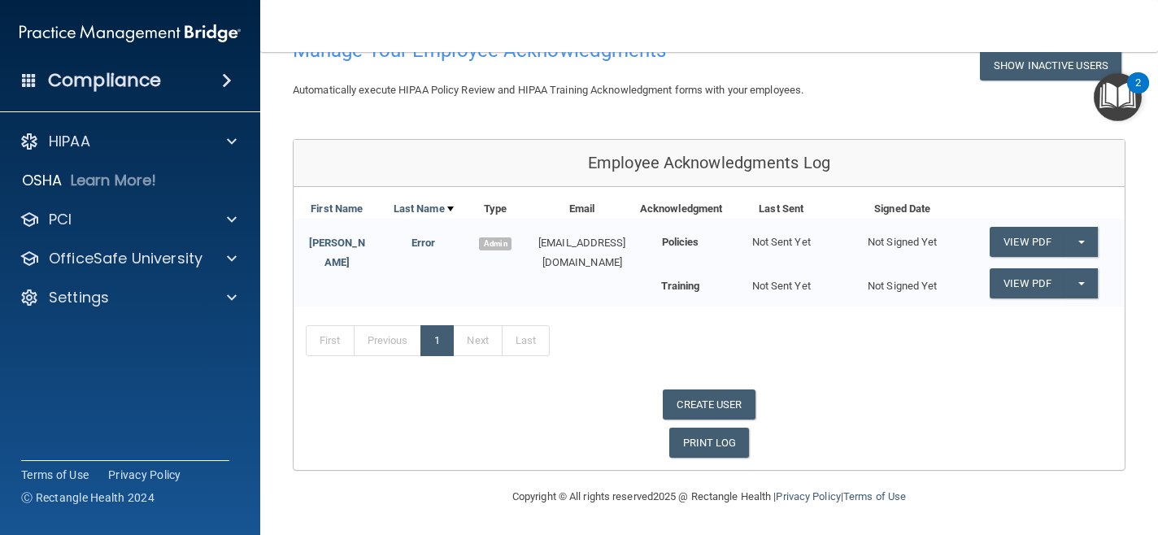
click at [1119, 105] on img "Open Resource Center, 2 new notifications" at bounding box center [1118, 97] width 48 height 48
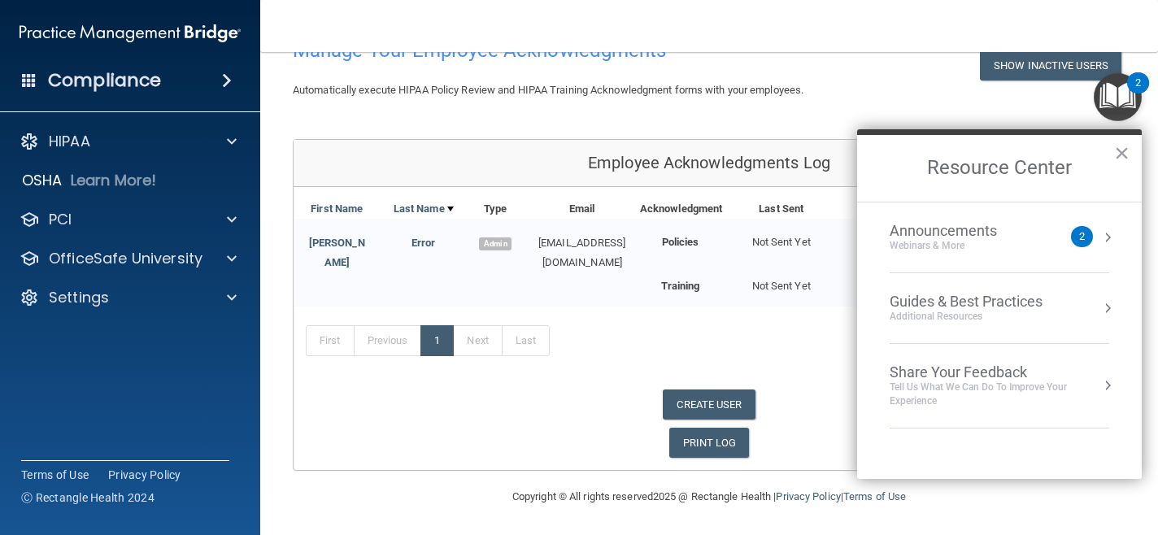
click at [1088, 232] on div "2" at bounding box center [1082, 236] width 22 height 21
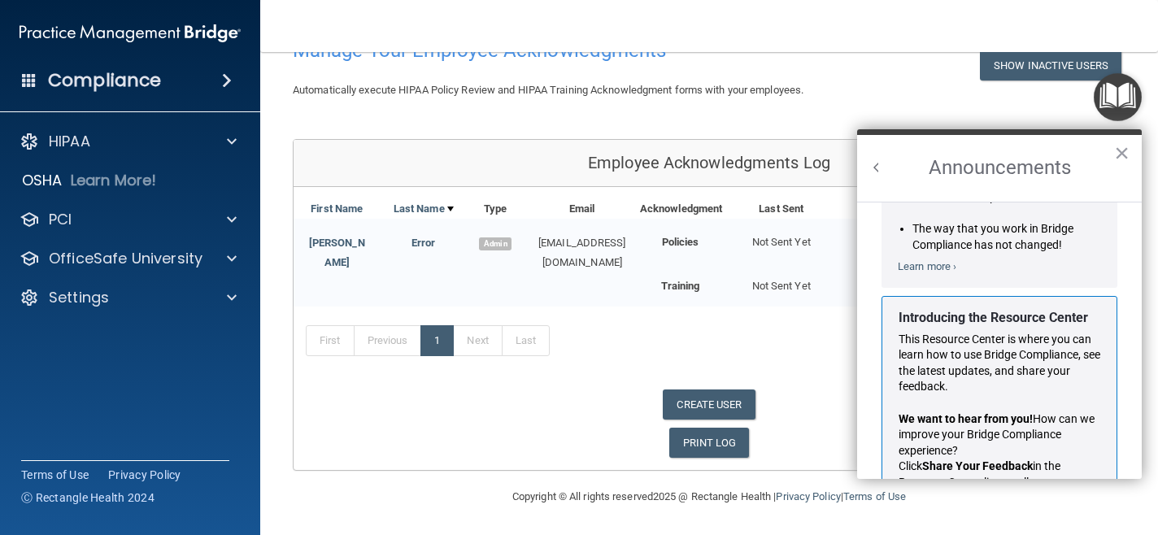
scroll to position [251, 0]
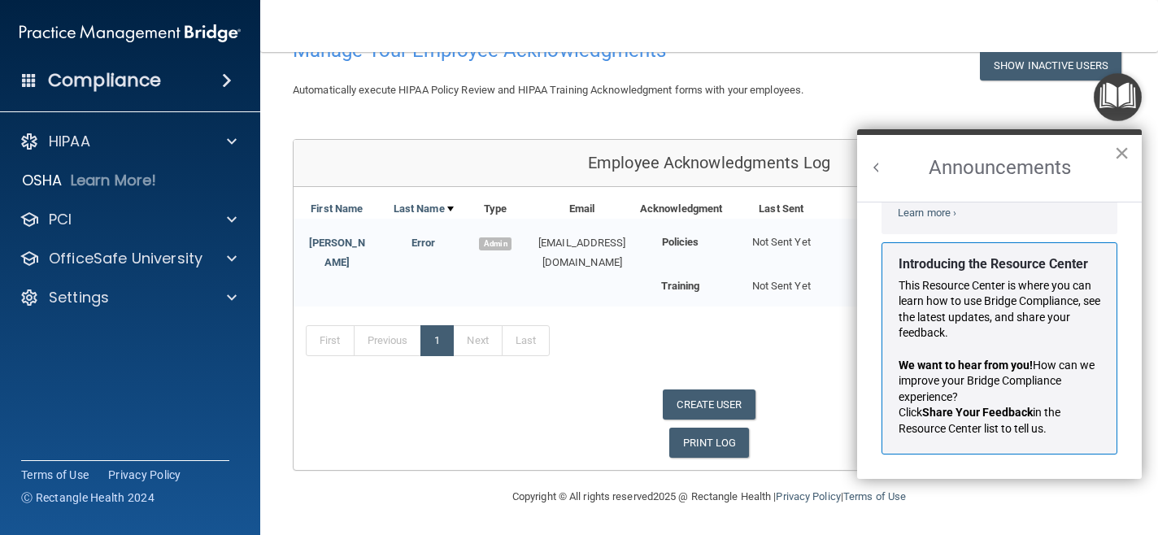
click at [1125, 156] on button "×" at bounding box center [1122, 153] width 15 height 26
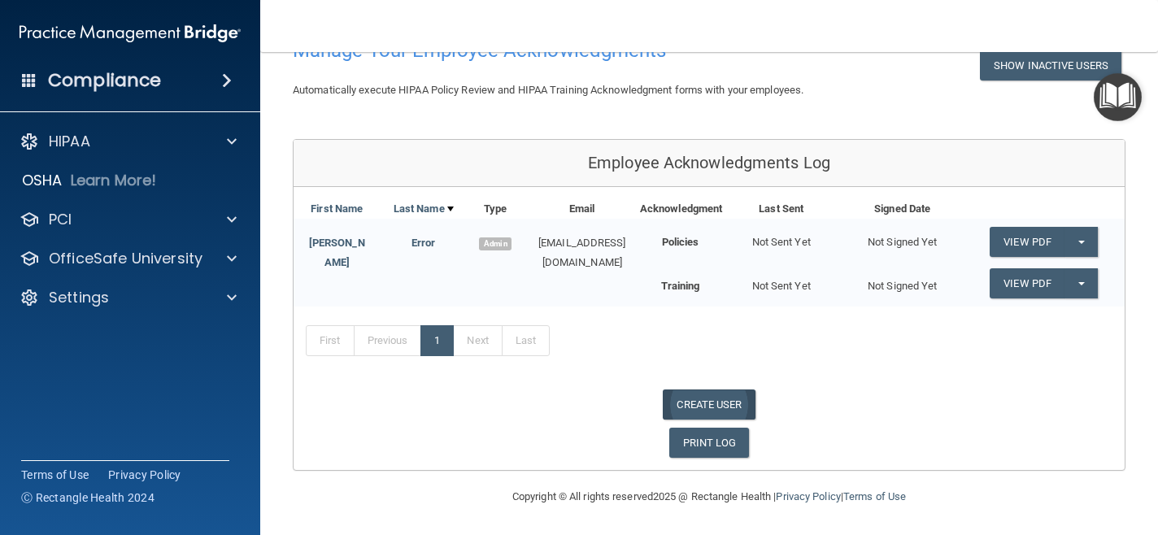
click at [733, 406] on link "CREATE USER" at bounding box center [709, 405] width 92 height 30
select select "practice_admin"
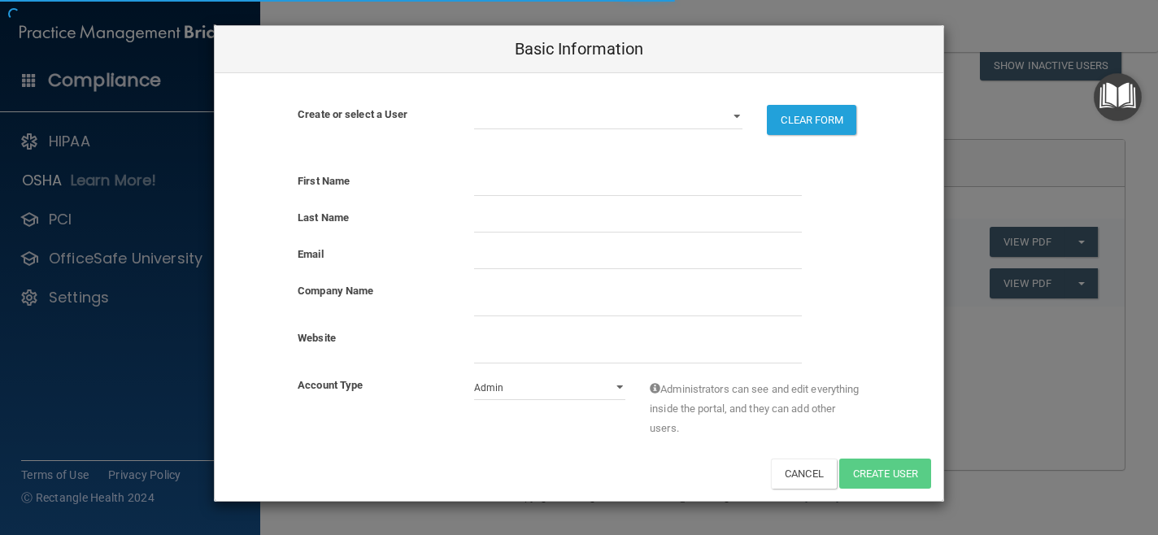
select select "practice_admin"
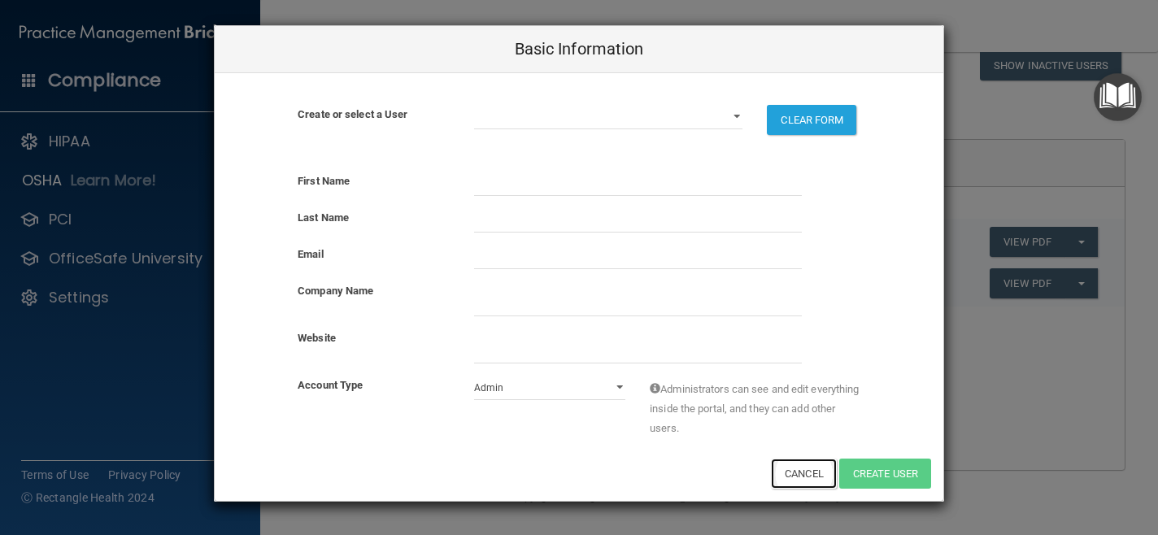
click at [788, 481] on button "Cancel" at bounding box center [804, 474] width 66 height 30
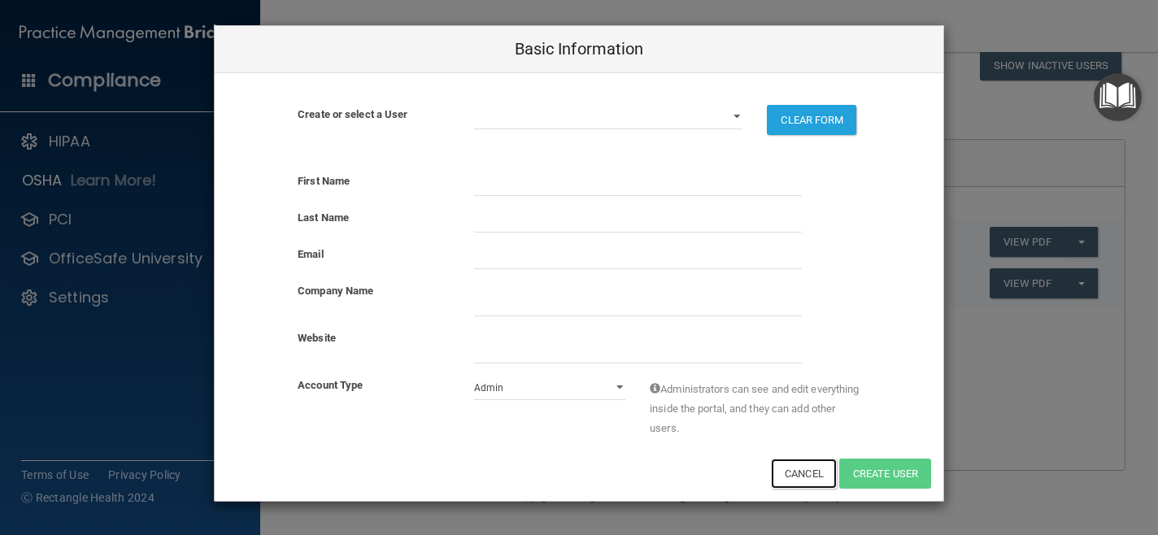
click at [788, 481] on button "Cancel" at bounding box center [804, 474] width 66 height 30
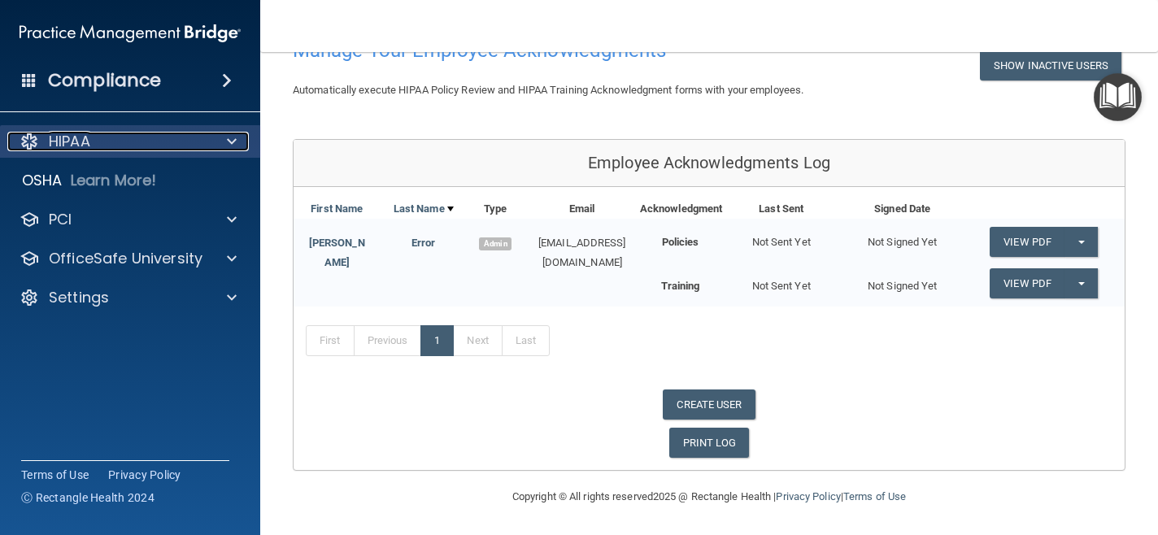
click at [225, 139] on div at bounding box center [229, 142] width 41 height 20
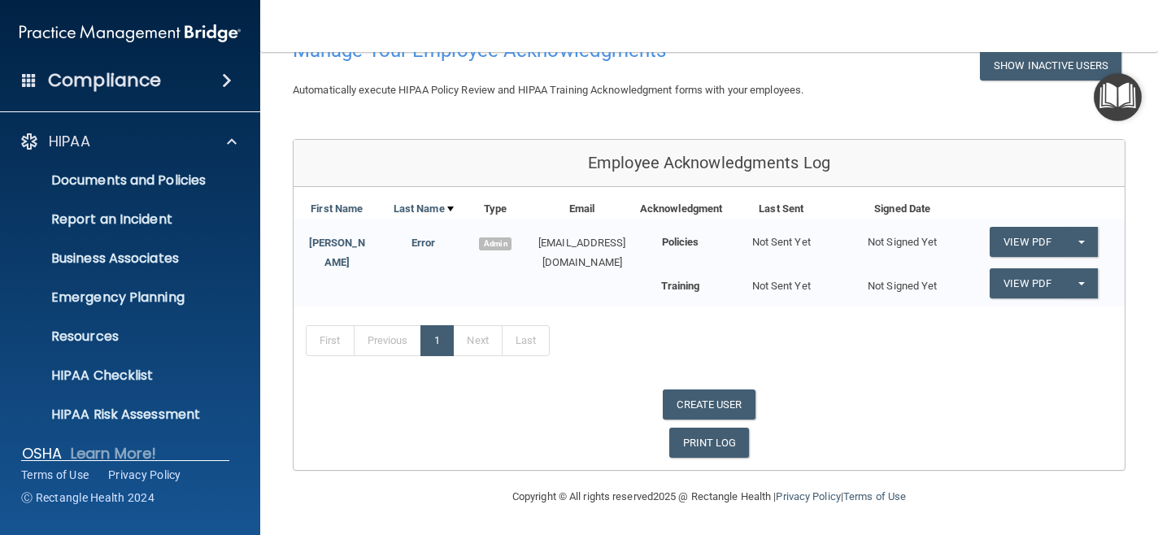
click at [229, 81] on span at bounding box center [227, 81] width 10 height 20
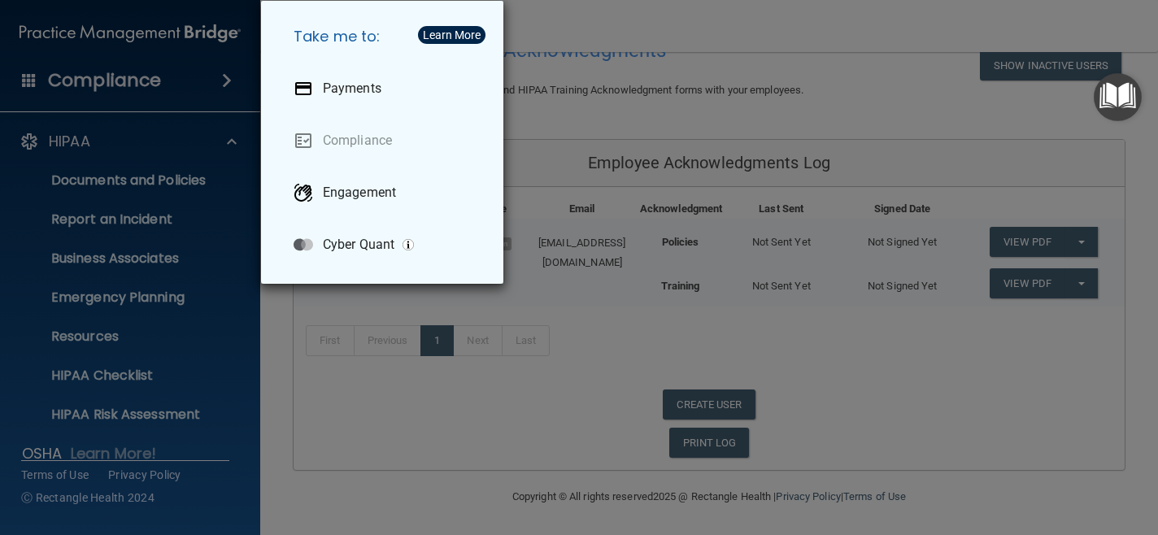
click at [722, 54] on div "Take me to: Payments Compliance Engagement Cyber Quant" at bounding box center [579, 267] width 1158 height 535
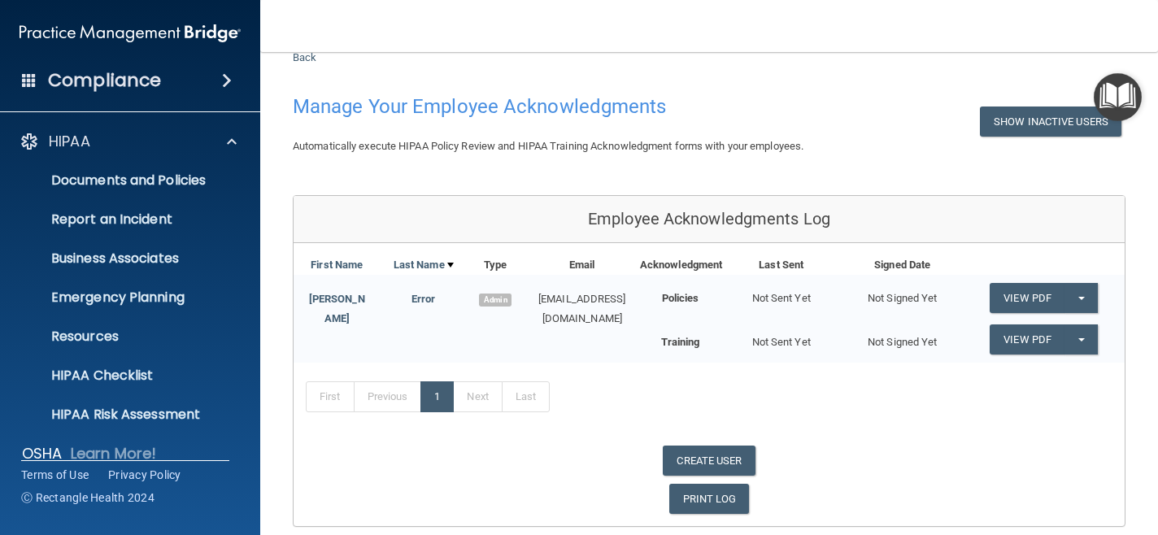
scroll to position [47, 0]
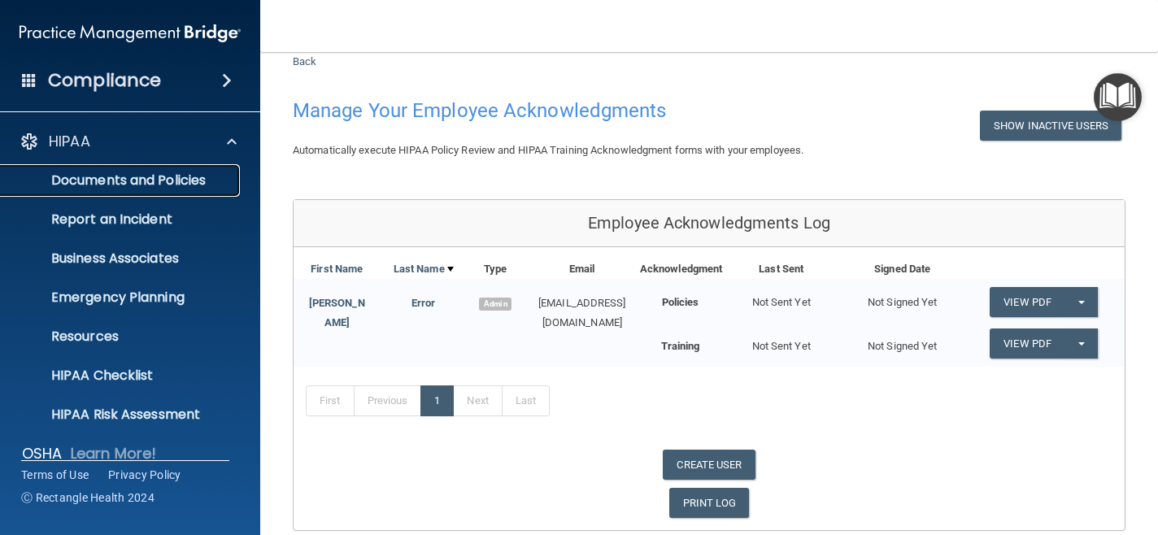
click at [146, 181] on p "Documents and Policies" at bounding box center [122, 180] width 222 height 16
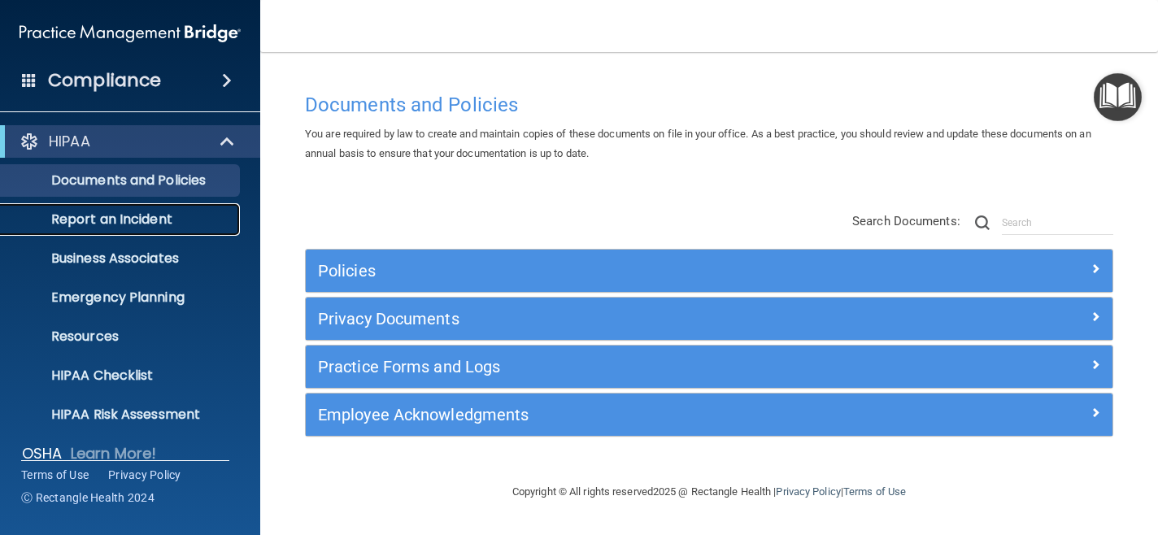
click at [146, 218] on p "Report an Incident" at bounding box center [122, 220] width 222 height 16
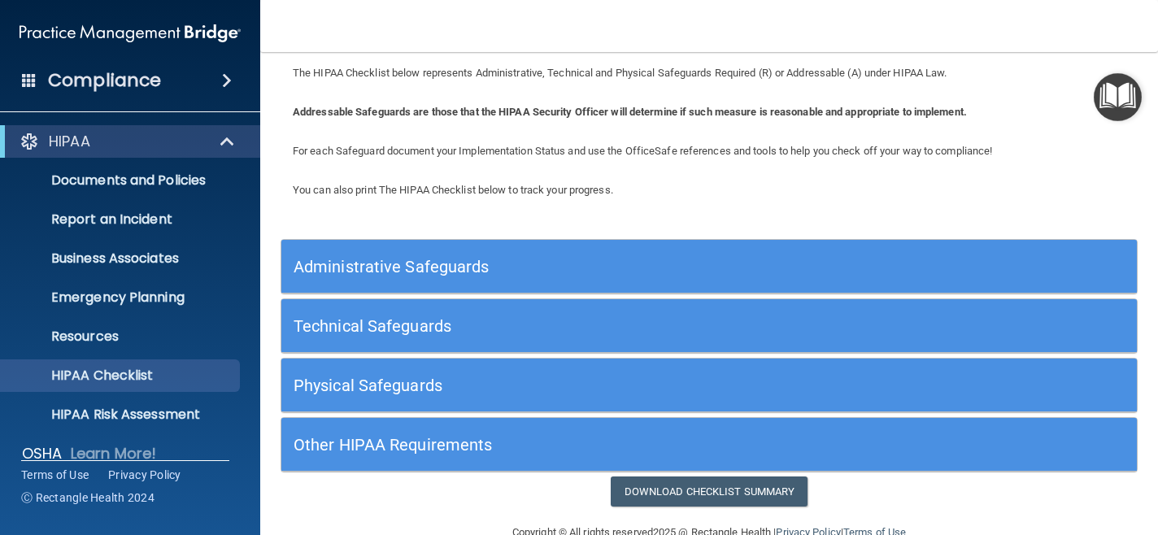
scroll to position [81, 0]
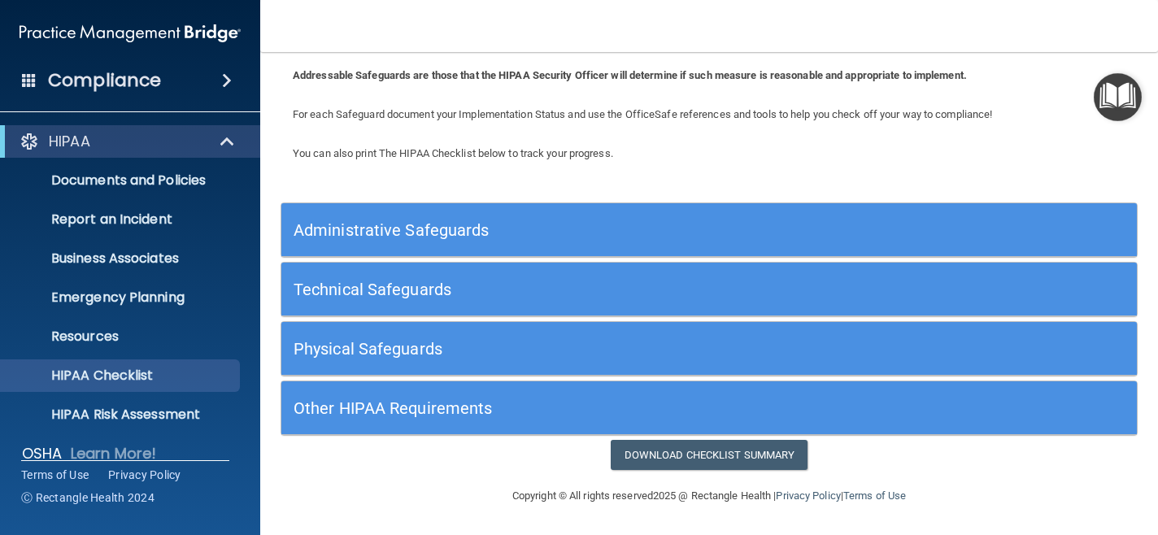
click at [518, 406] on h5 "Other HIPAA Requirements" at bounding box center [602, 408] width 617 height 18
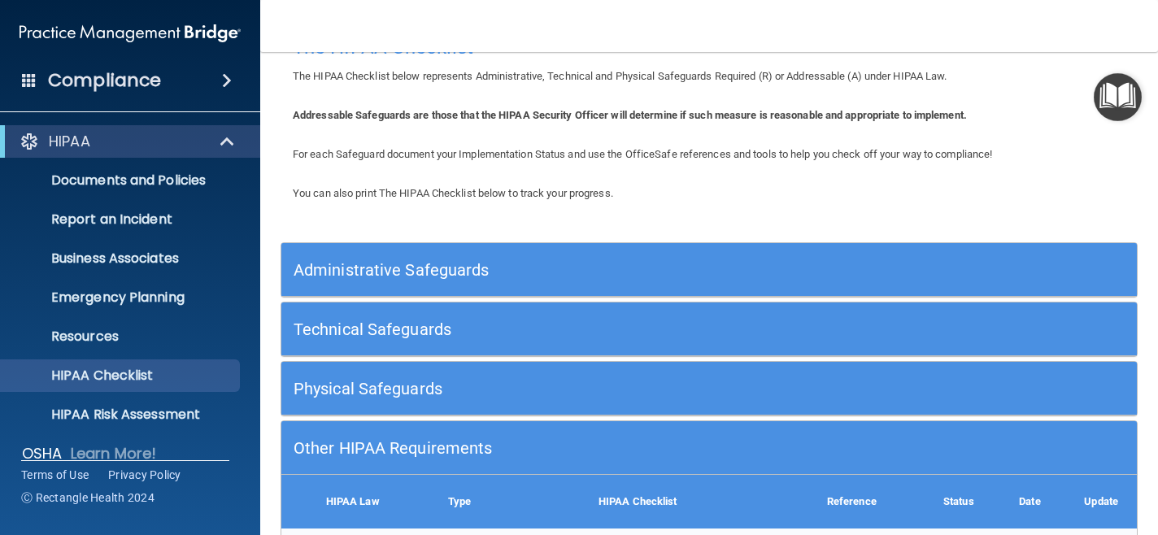
scroll to position [0, 0]
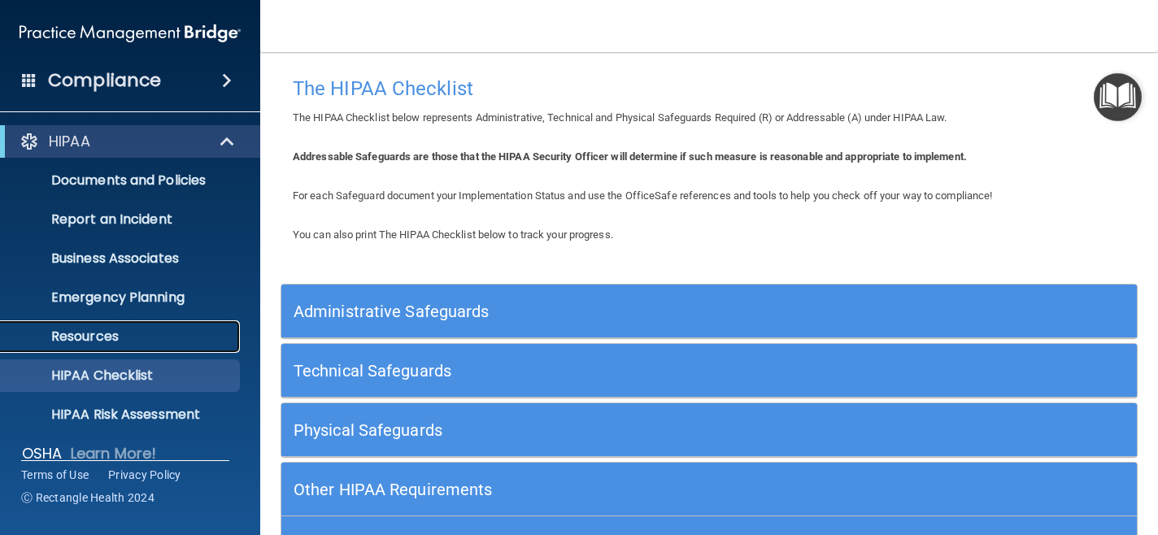
click at [133, 335] on p "Resources" at bounding box center [122, 337] width 222 height 16
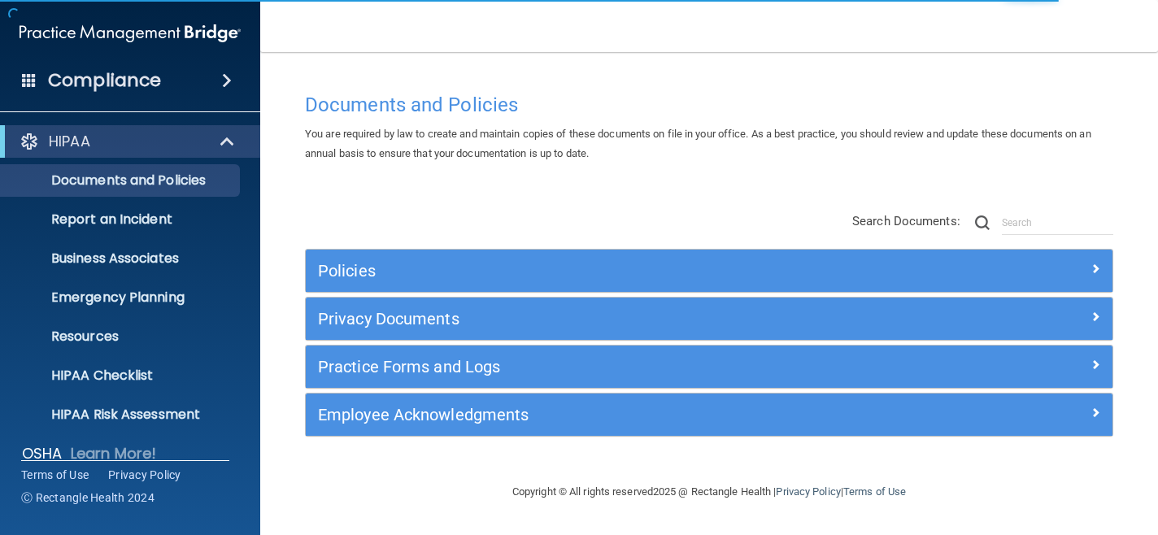
click at [226, 72] on span at bounding box center [227, 81] width 10 height 20
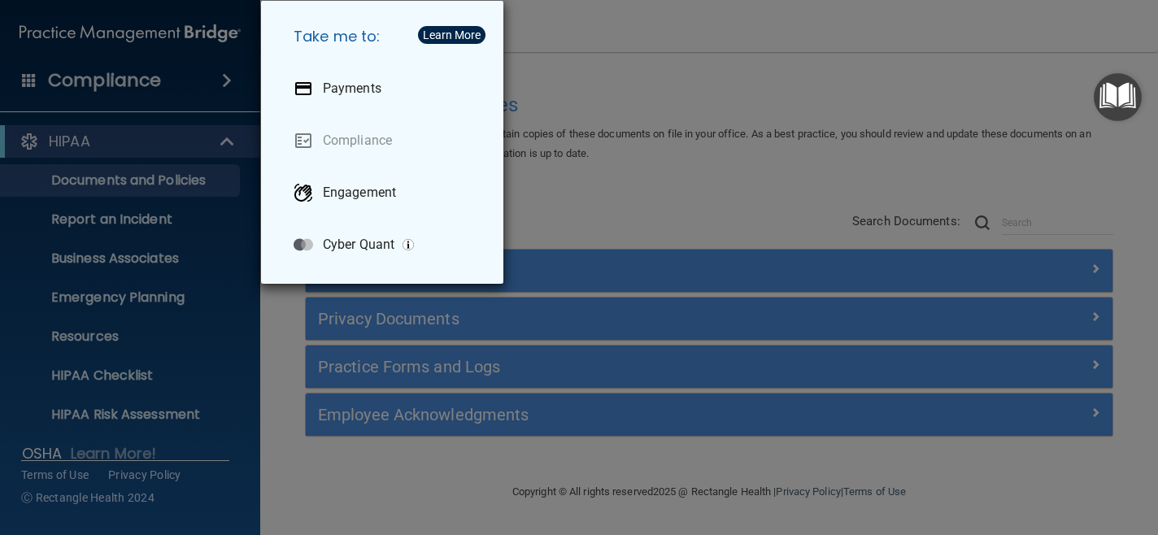
click at [226, 72] on div "Take me to: Payments Compliance Engagement Cyber Quant" at bounding box center [579, 267] width 1158 height 535
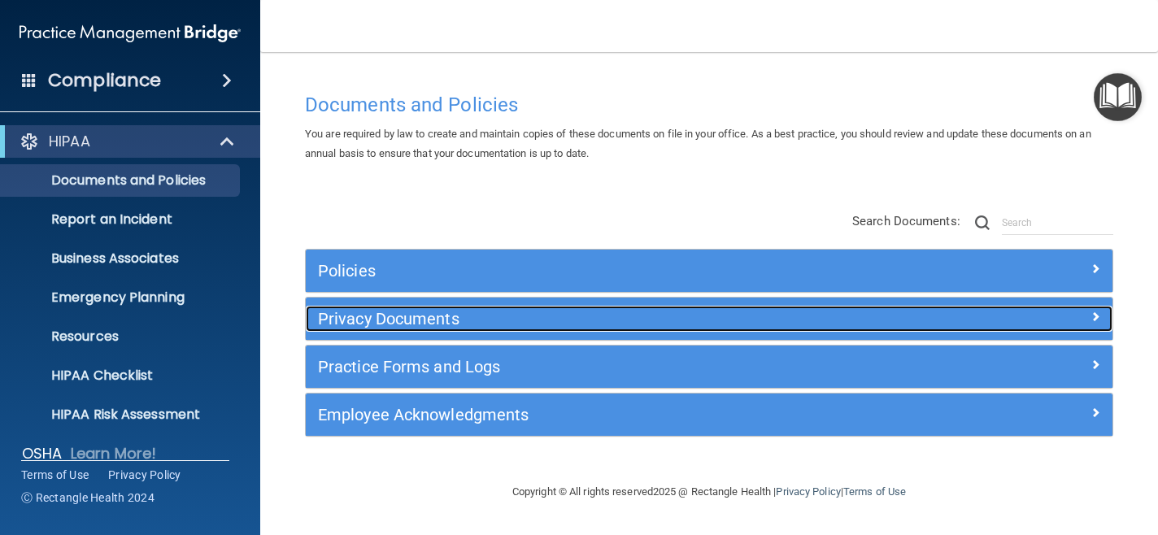
click at [1075, 313] on div at bounding box center [1012, 316] width 202 height 20
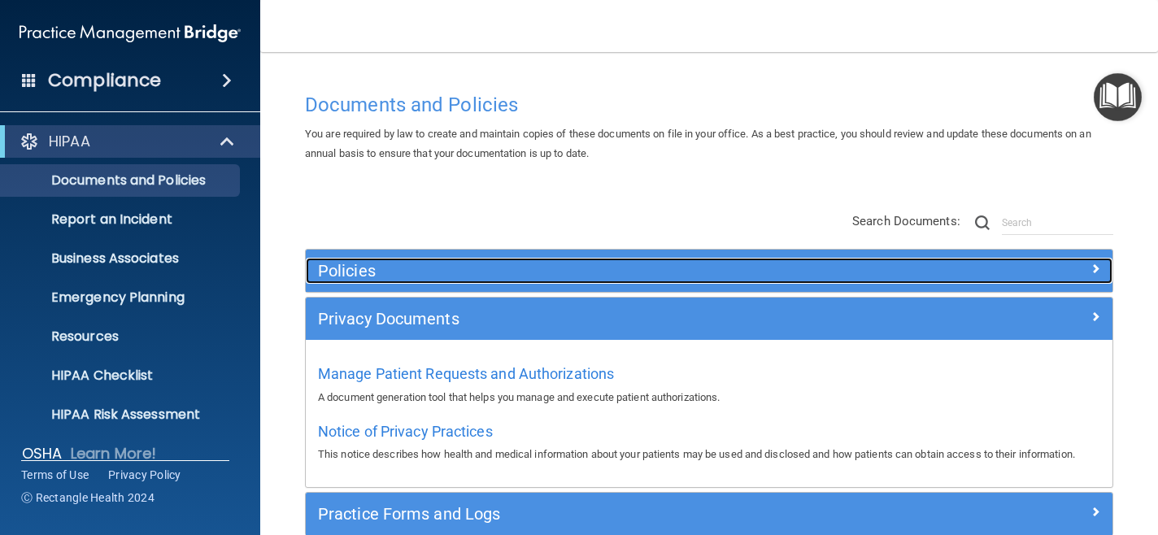
click at [1103, 266] on div at bounding box center [1012, 268] width 202 height 20
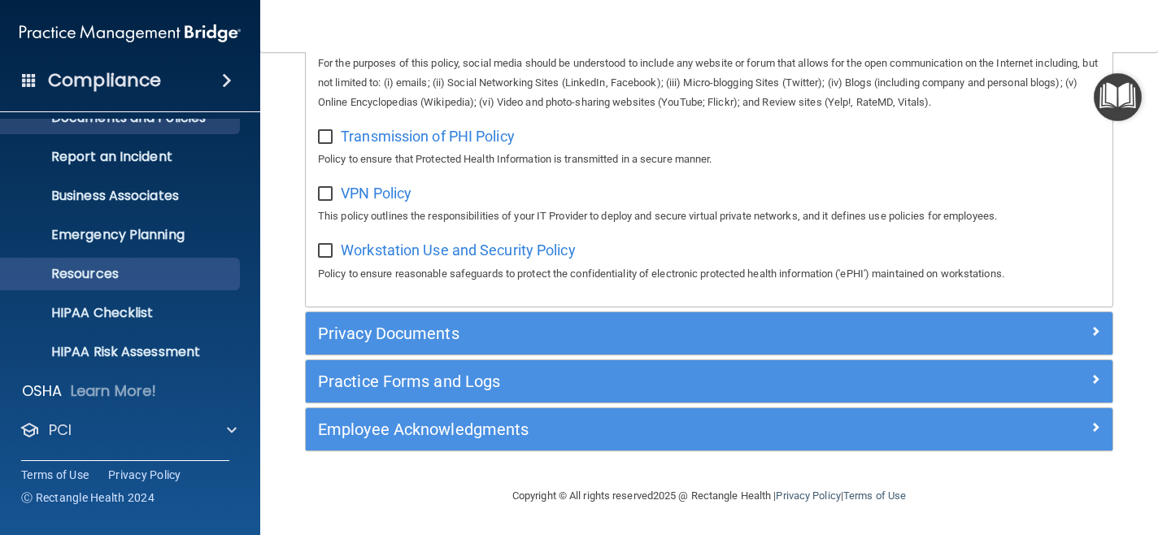
scroll to position [139, 0]
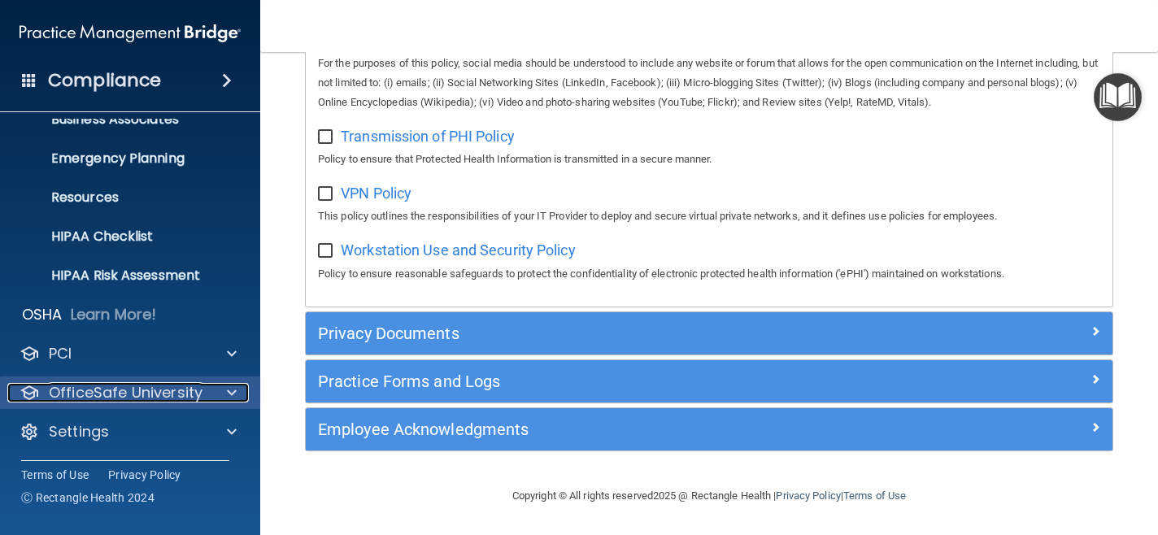
click at [231, 390] on span at bounding box center [232, 393] width 10 height 20
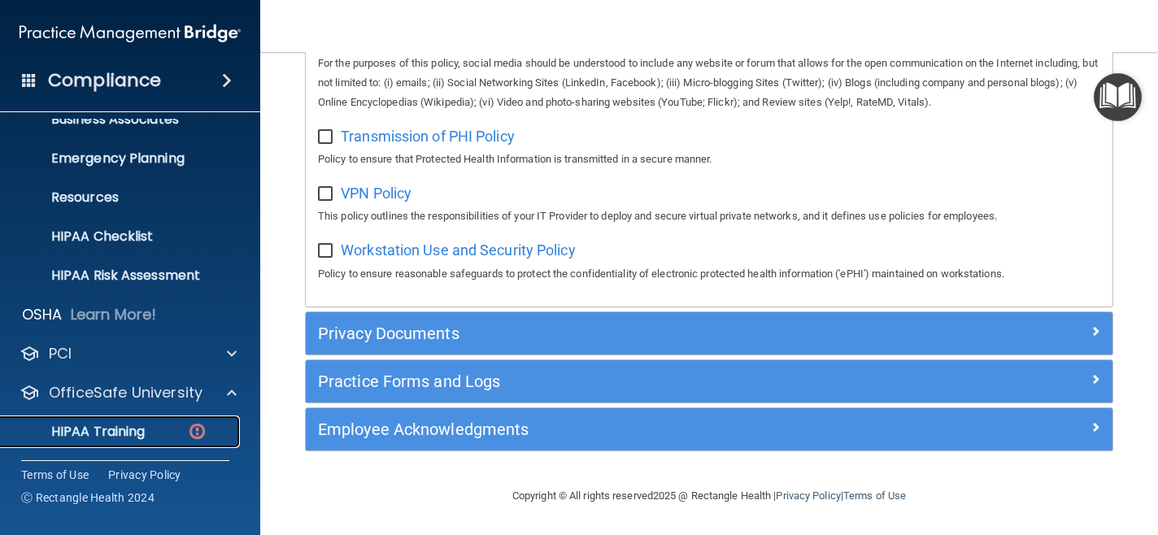
click at [88, 435] on p "HIPAA Training" at bounding box center [78, 432] width 134 height 16
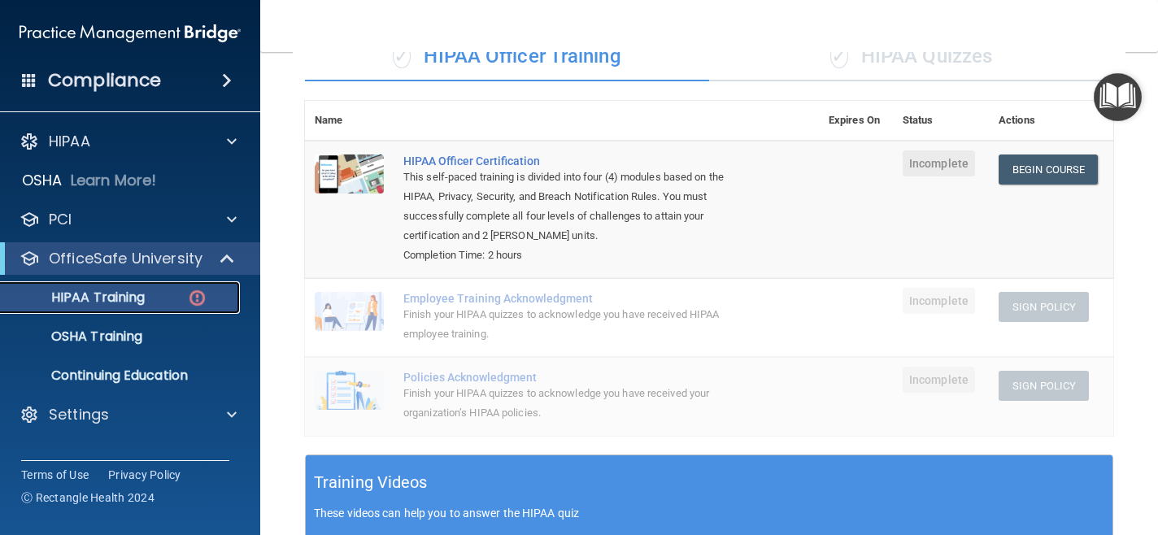
scroll to position [136, 0]
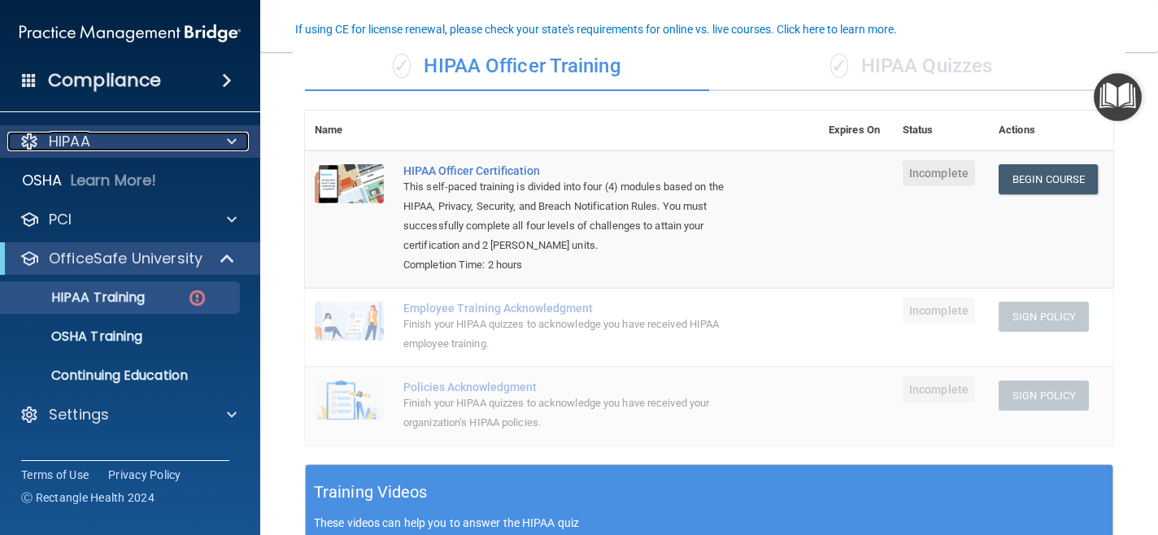
click at [170, 136] on div "HIPAA" at bounding box center [108, 142] width 202 height 20
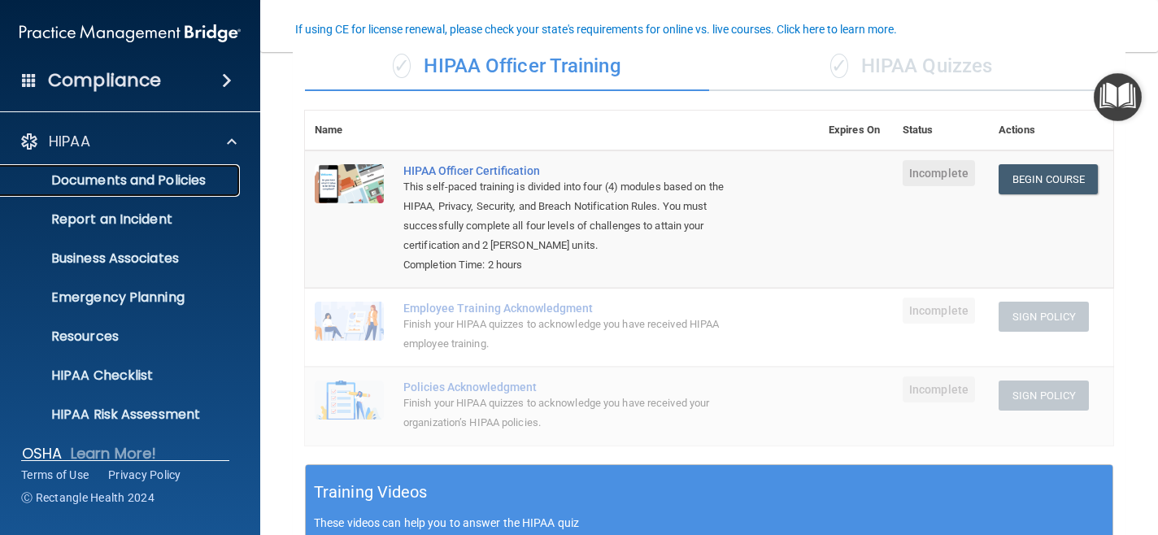
click at [183, 172] on p "Documents and Policies" at bounding box center [122, 180] width 222 height 16
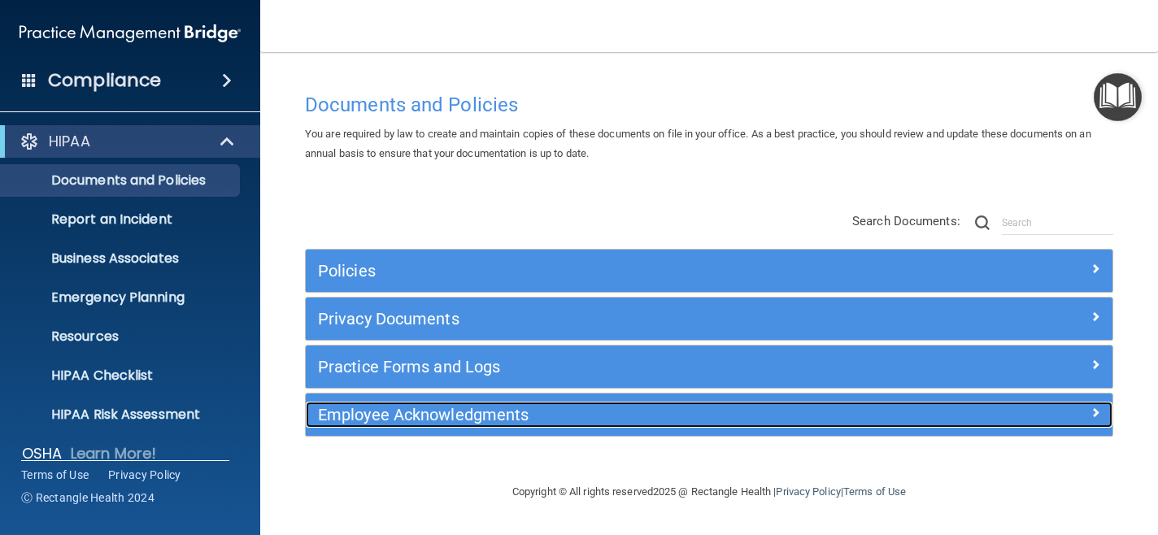
click at [517, 410] on h5 "Employee Acknowledgments" at bounding box center [608, 415] width 581 height 18
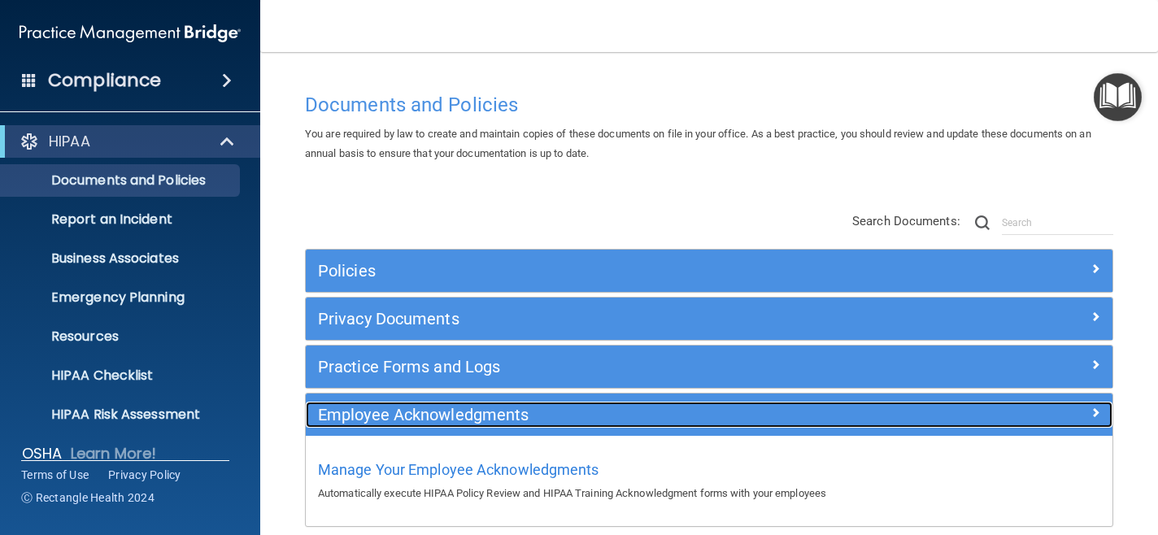
scroll to position [76, 0]
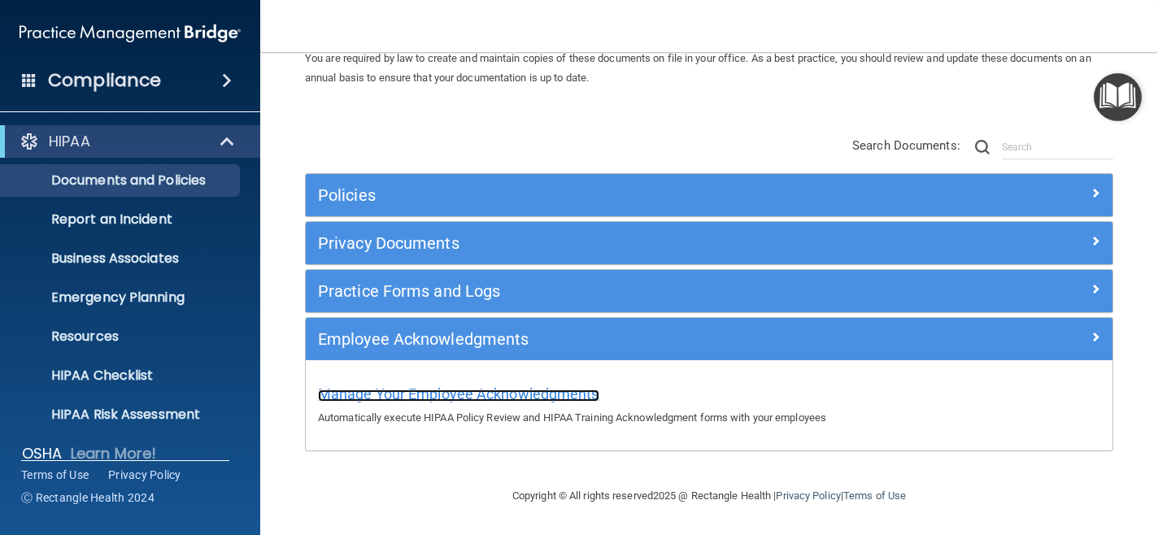
click at [514, 391] on span "Manage Your Employee Acknowledgments" at bounding box center [458, 394] width 281 height 17
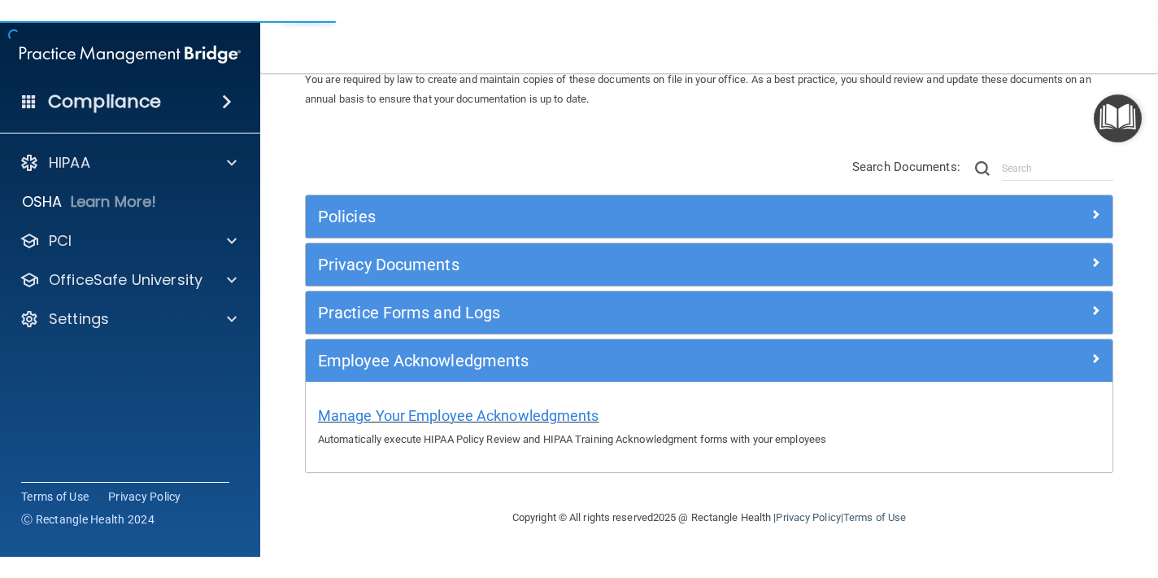
scroll to position [195, 0]
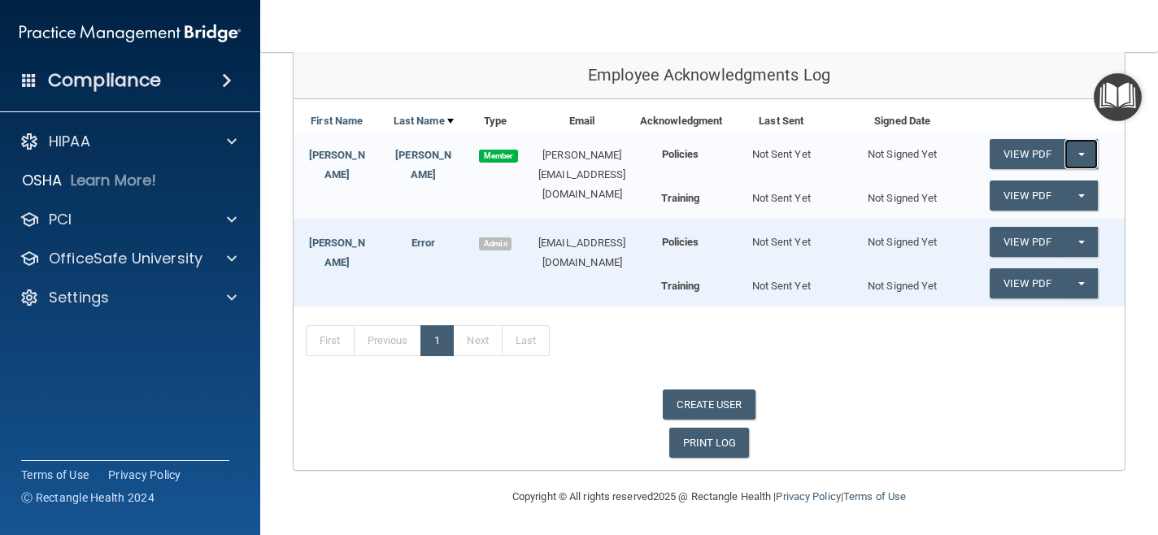
click at [1081, 153] on span "button" at bounding box center [1082, 154] width 7 height 3
click at [979, 106] on div "First Name Last Name Type Email Acknowledgment Last Sent Signed Date [PERSON_NA…" at bounding box center [709, 284] width 831 height 371
click at [1093, 199] on button "Split button!" at bounding box center [1081, 196] width 33 height 30
click at [1027, 193] on link "View PDF" at bounding box center [1027, 196] width 75 height 30
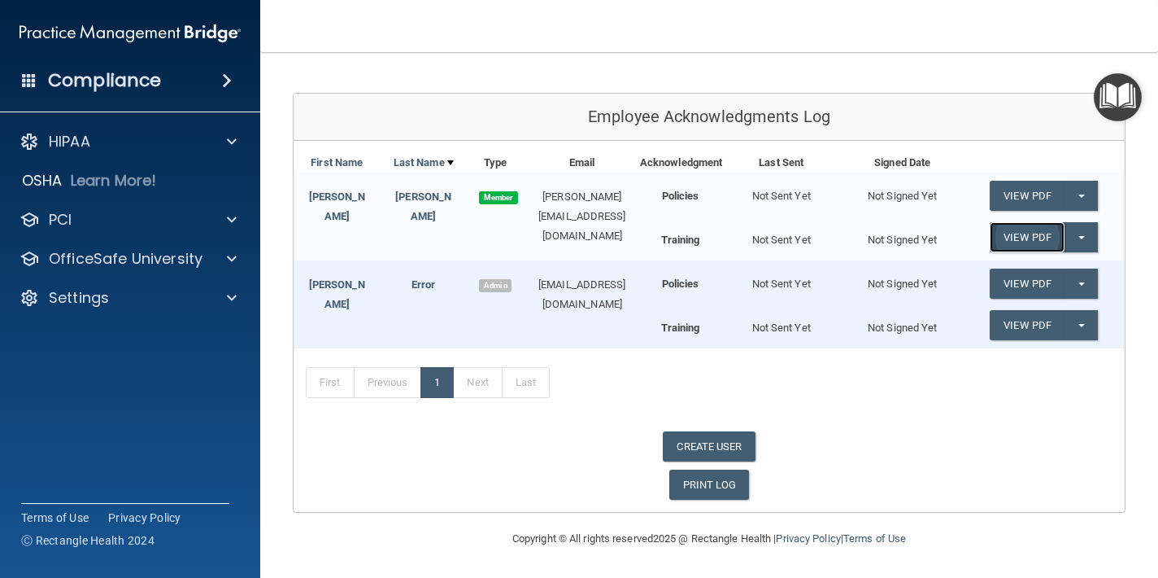
scroll to position [153, 0]
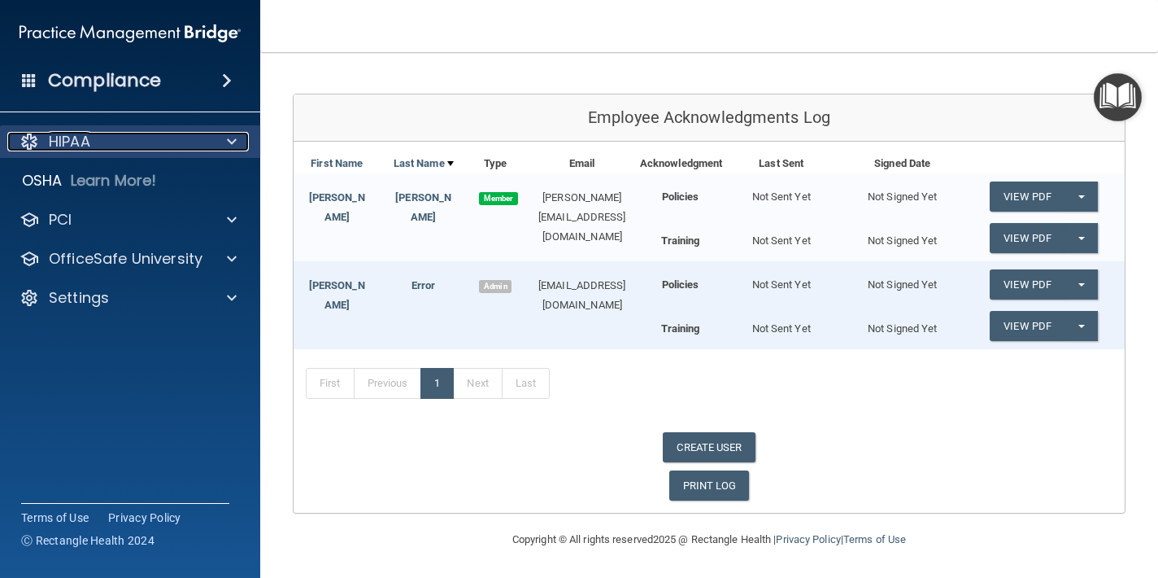
click at [235, 138] on span at bounding box center [232, 142] width 10 height 20
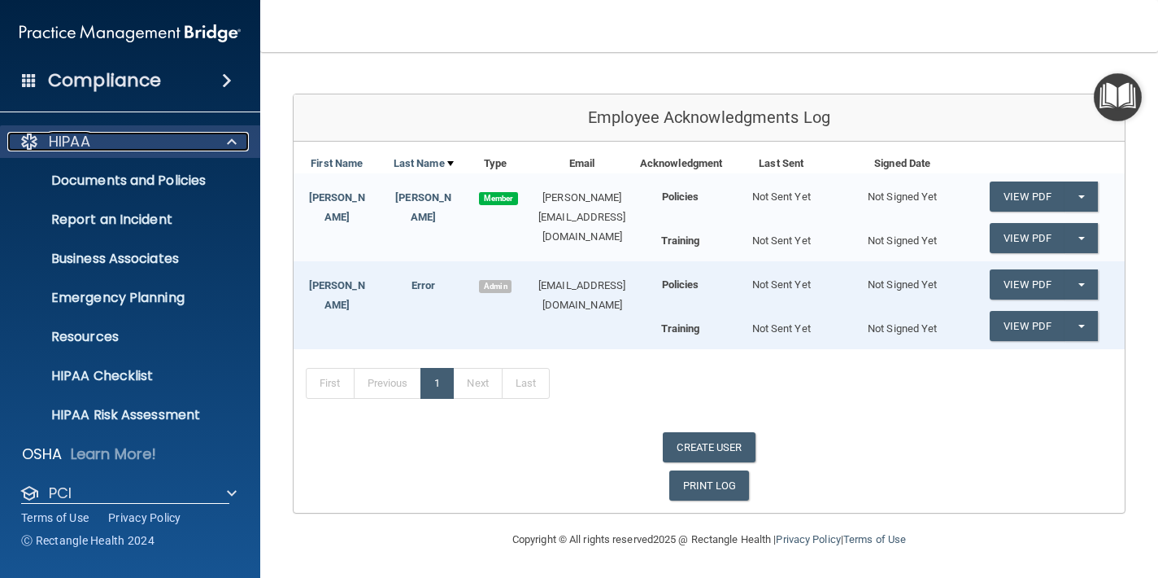
click at [235, 138] on span at bounding box center [232, 142] width 10 height 20
